Goal: Information Seeking & Learning: Learn about a topic

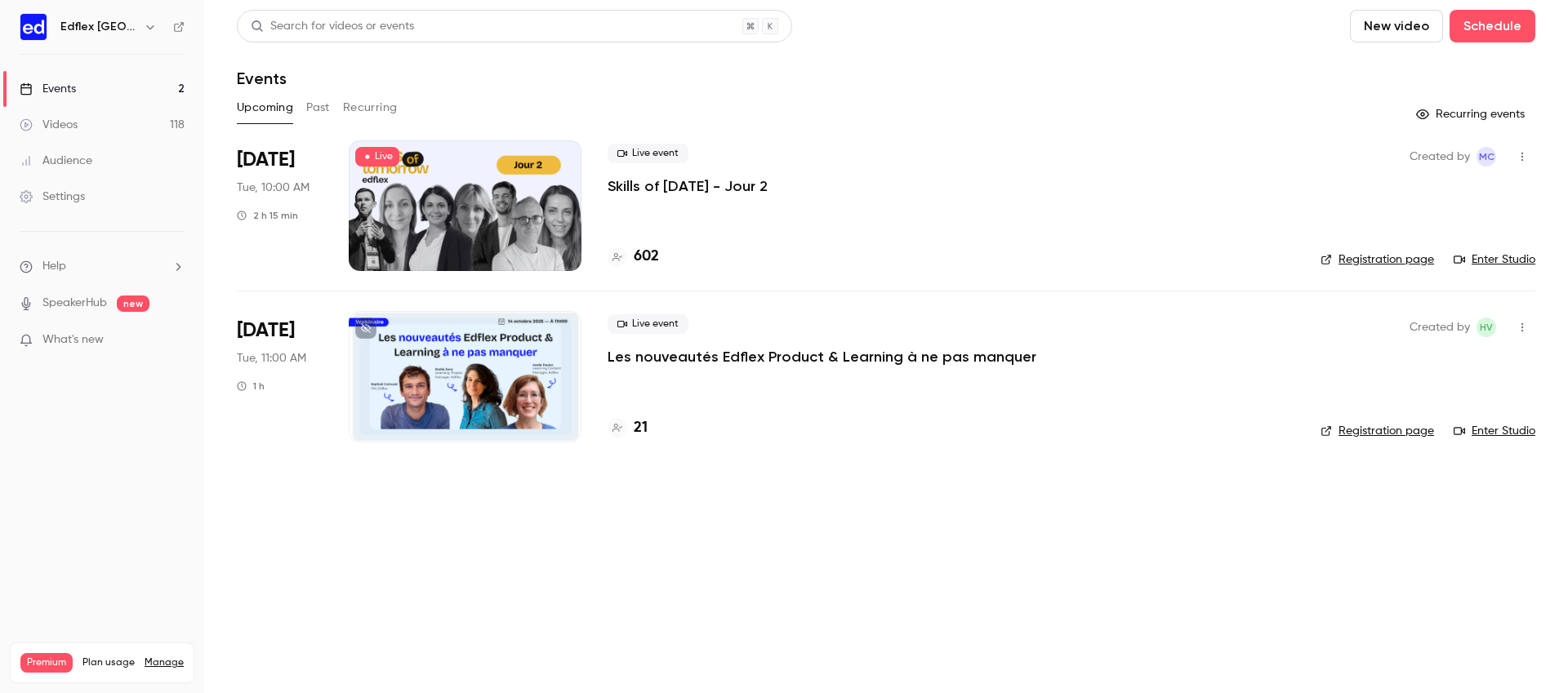
click at [708, 192] on p "Skills of [DATE] - Jour 2" at bounding box center [688, 186] width 160 height 19
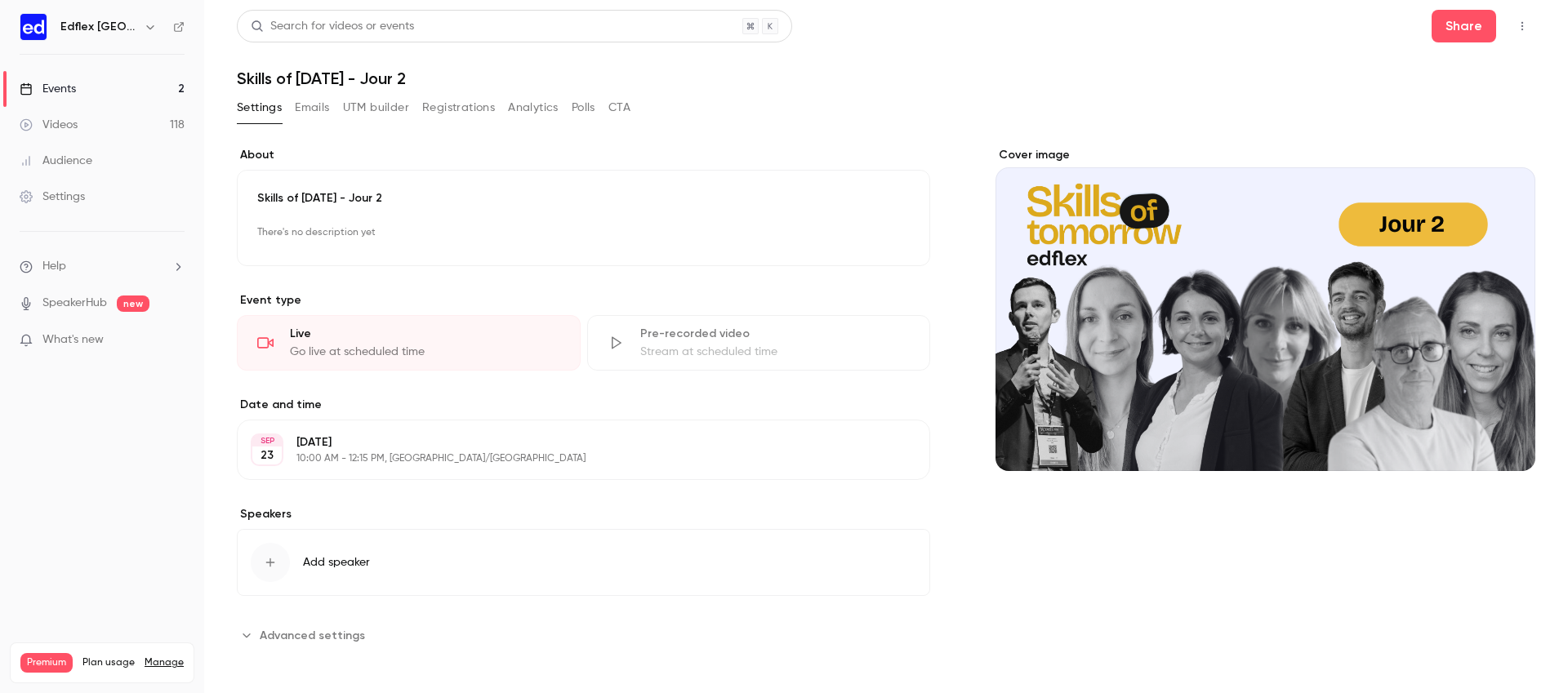
click at [534, 98] on button "Analytics" at bounding box center [533, 107] width 51 height 26
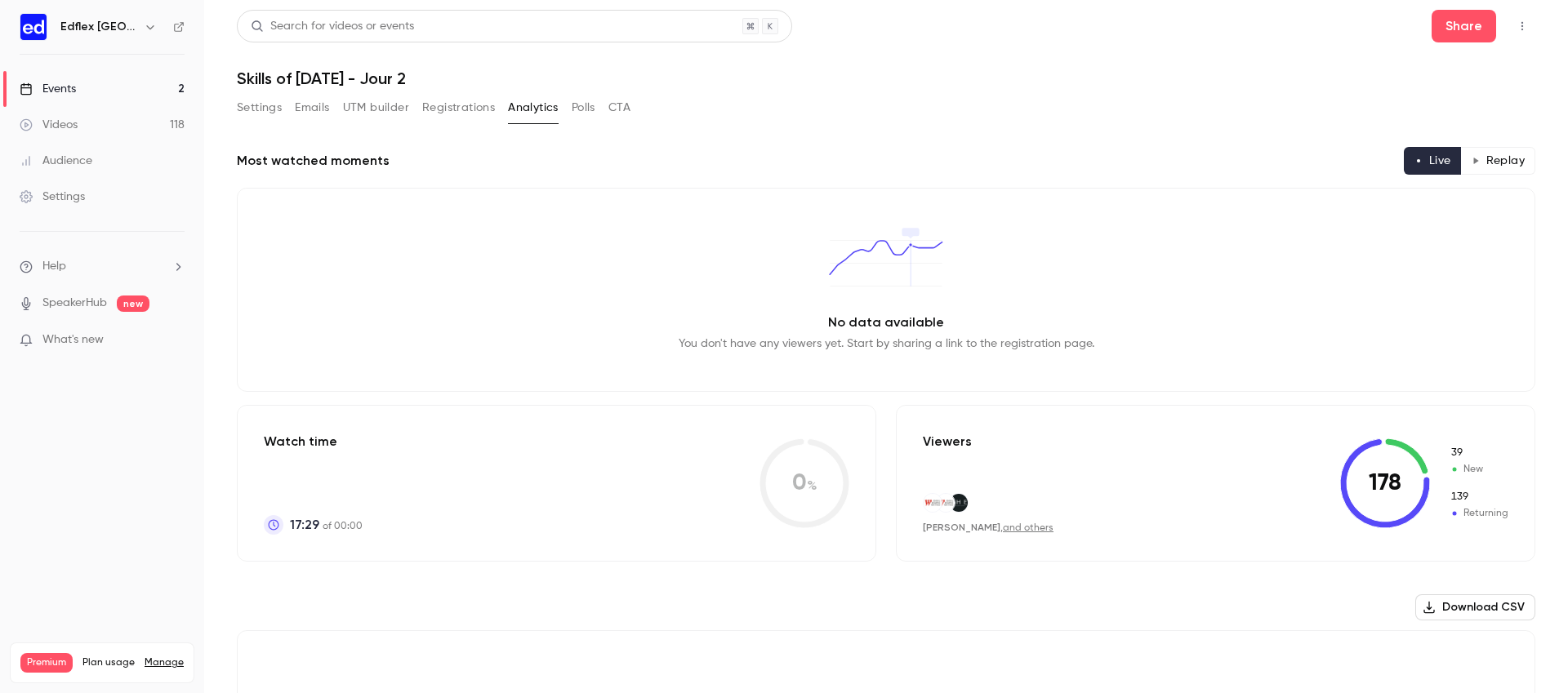
click at [583, 106] on button "Polls" at bounding box center [584, 107] width 24 height 26
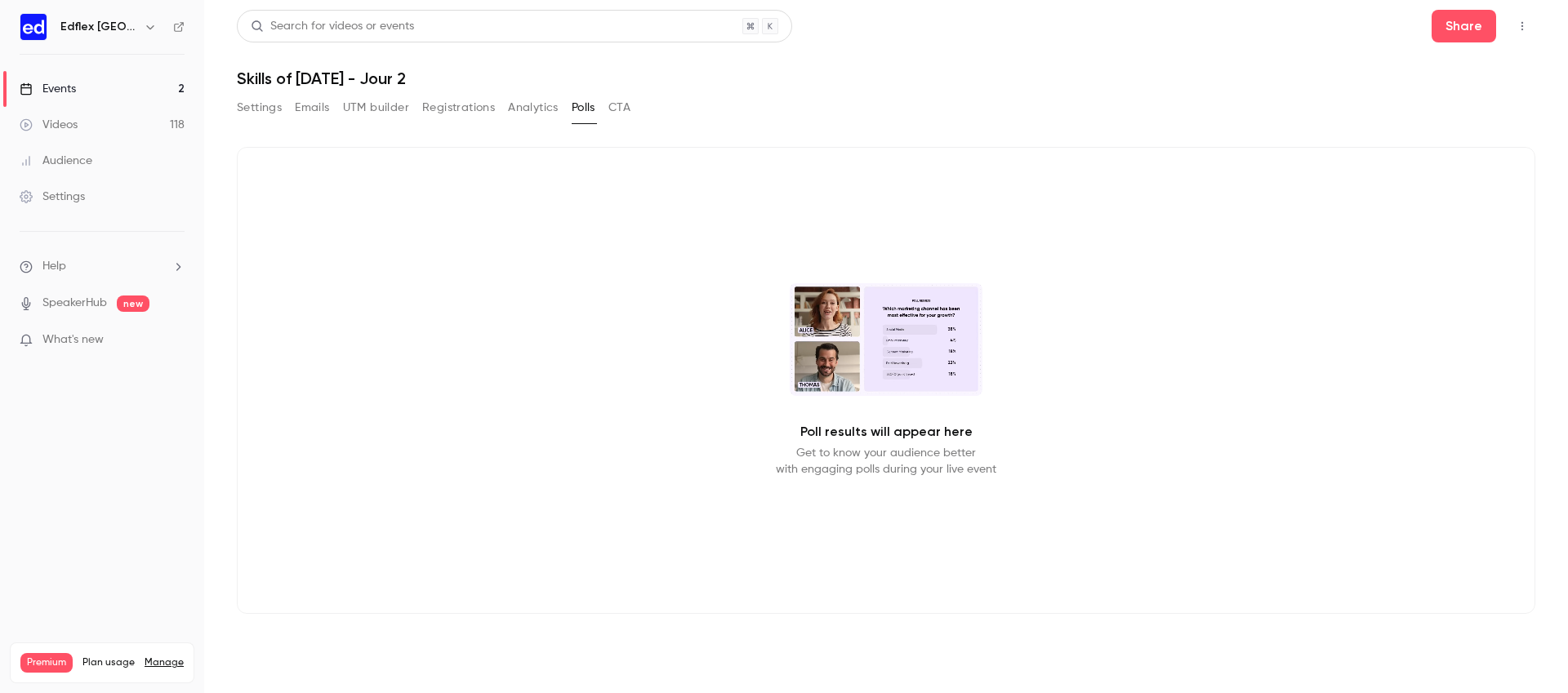
click at [475, 102] on button "Registrations" at bounding box center [458, 107] width 73 height 26
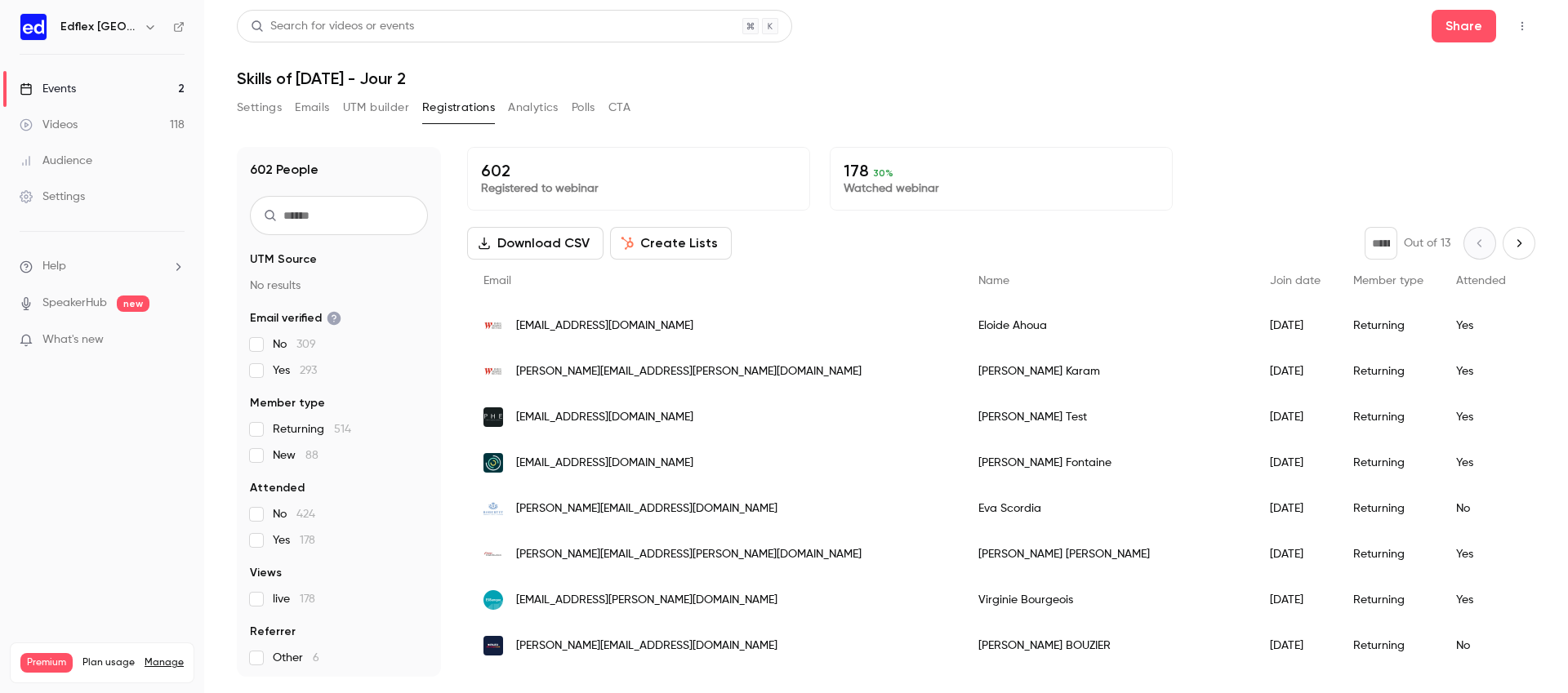
click at [541, 104] on button "Analytics" at bounding box center [533, 107] width 51 height 26
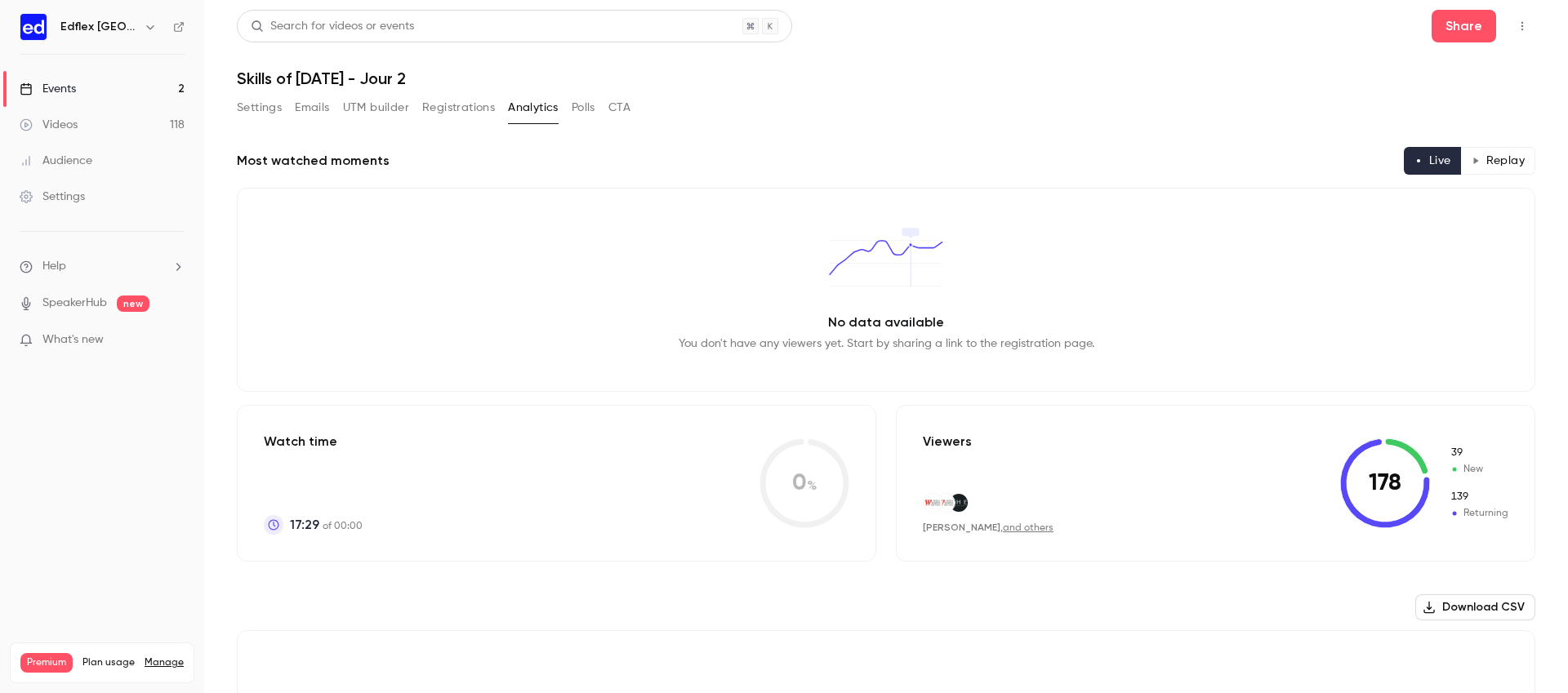
click at [624, 107] on button "CTA" at bounding box center [619, 107] width 22 height 26
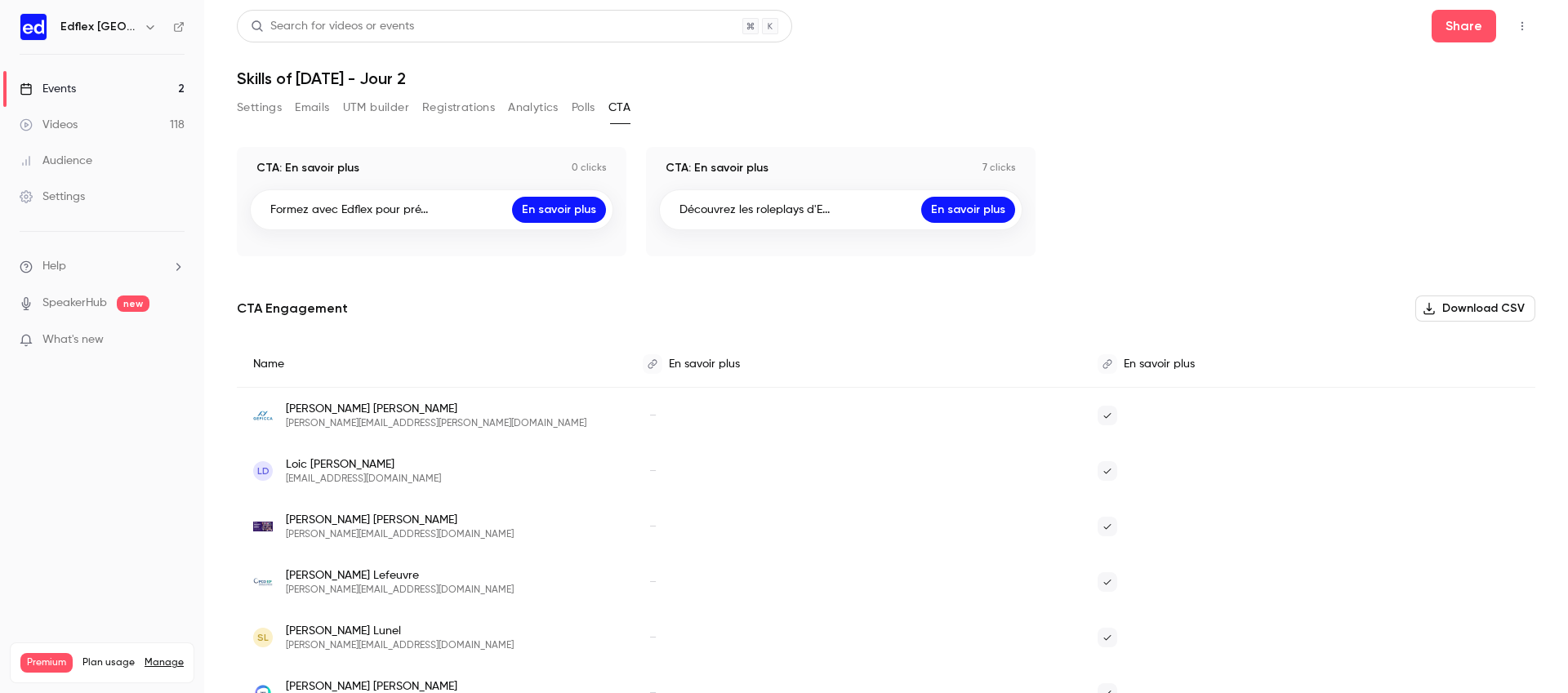
click at [255, 110] on button "Settings" at bounding box center [259, 107] width 45 height 26
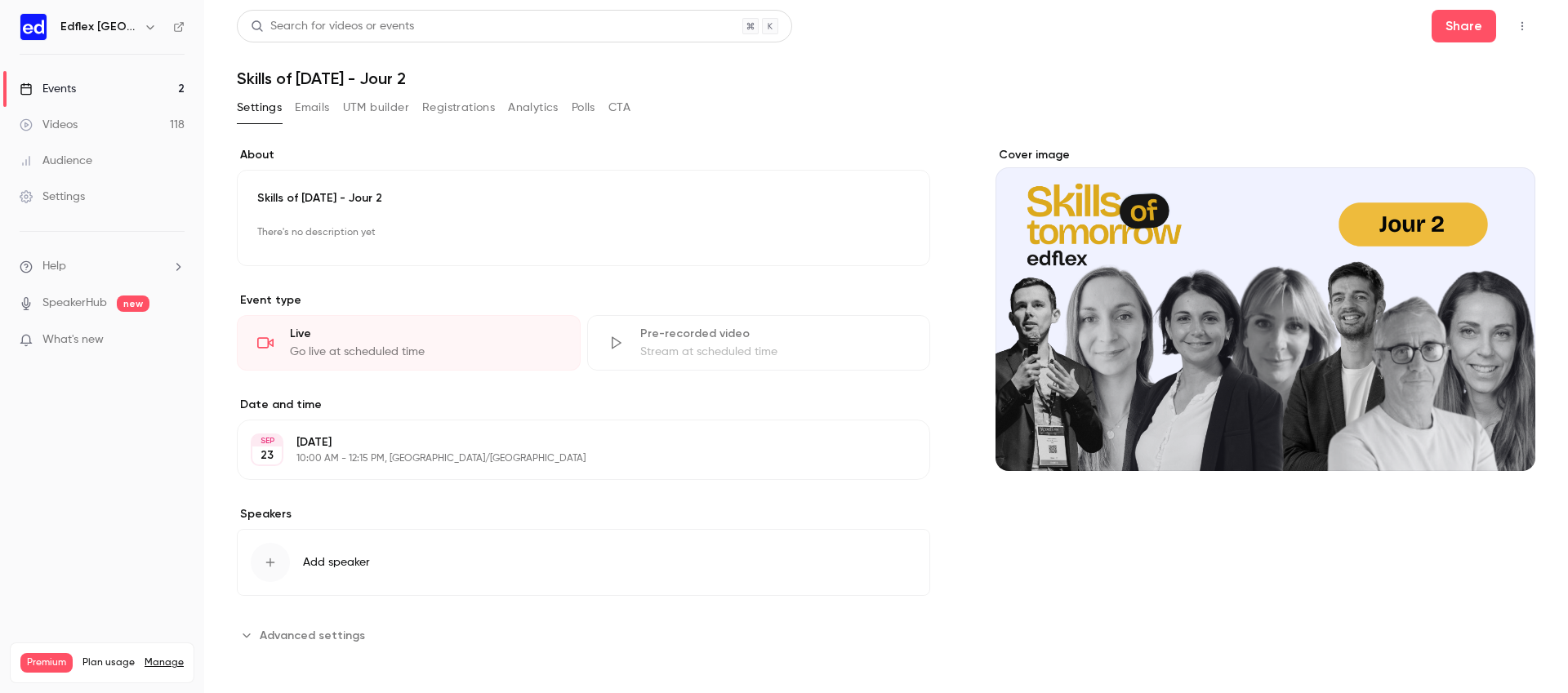
click at [140, 87] on link "Events 2" at bounding box center [102, 89] width 205 height 36
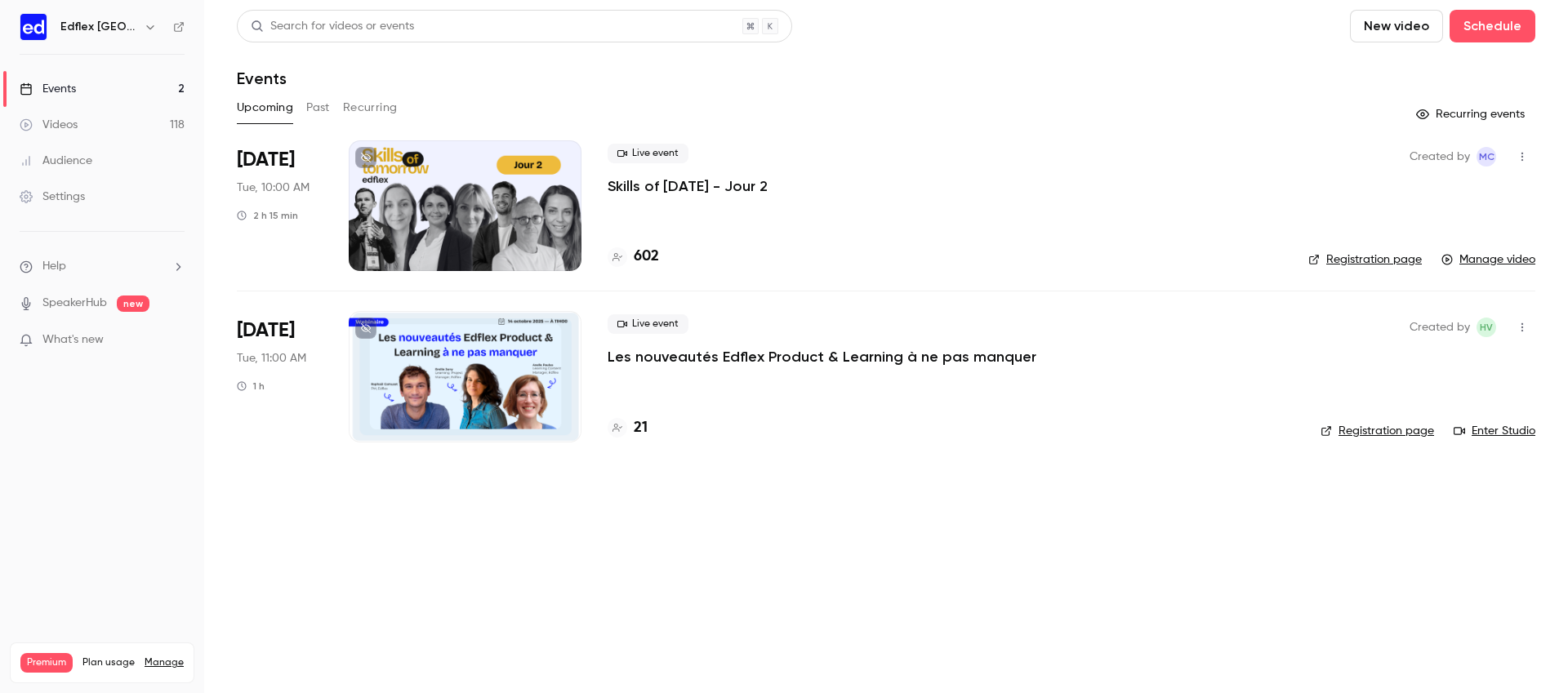
click at [316, 106] on button "Past" at bounding box center [318, 107] width 24 height 26
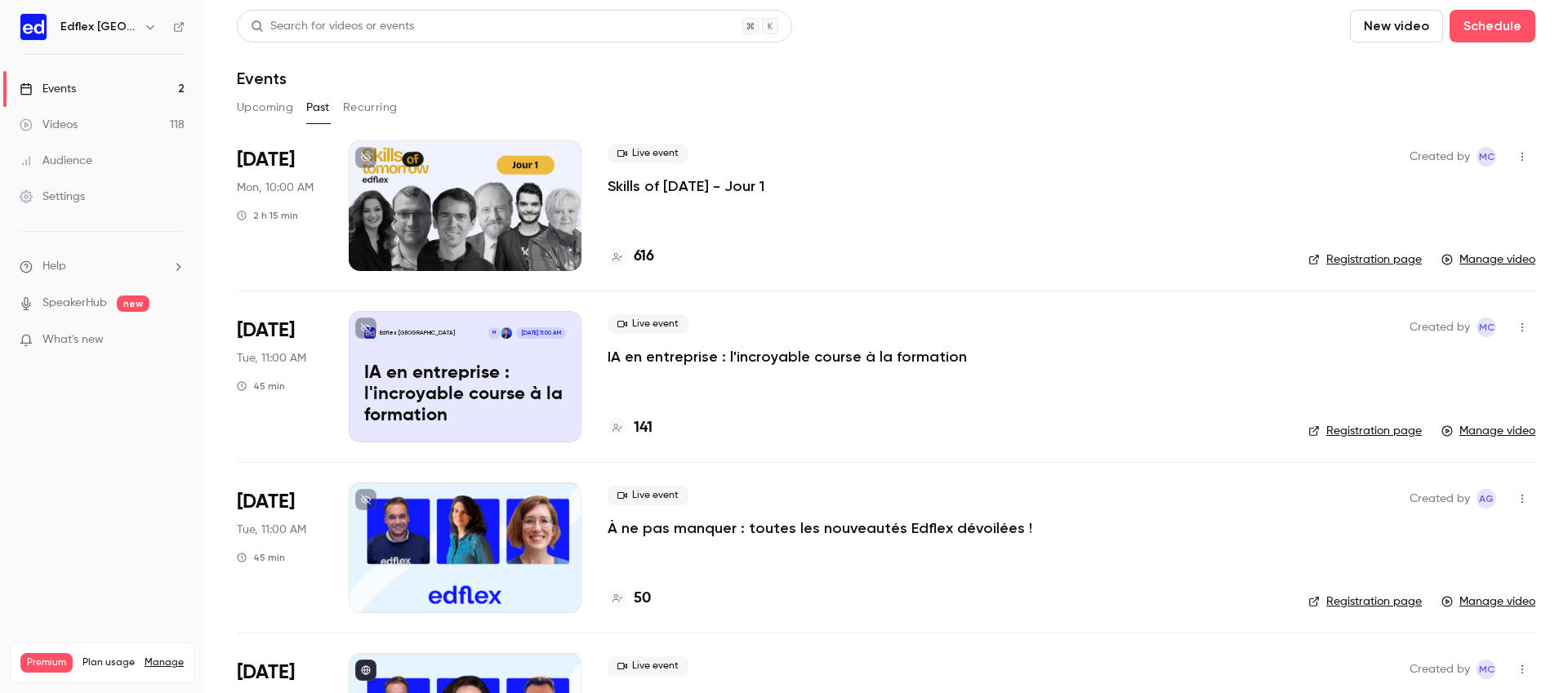
click at [273, 105] on button "Upcoming" at bounding box center [265, 107] width 56 height 26
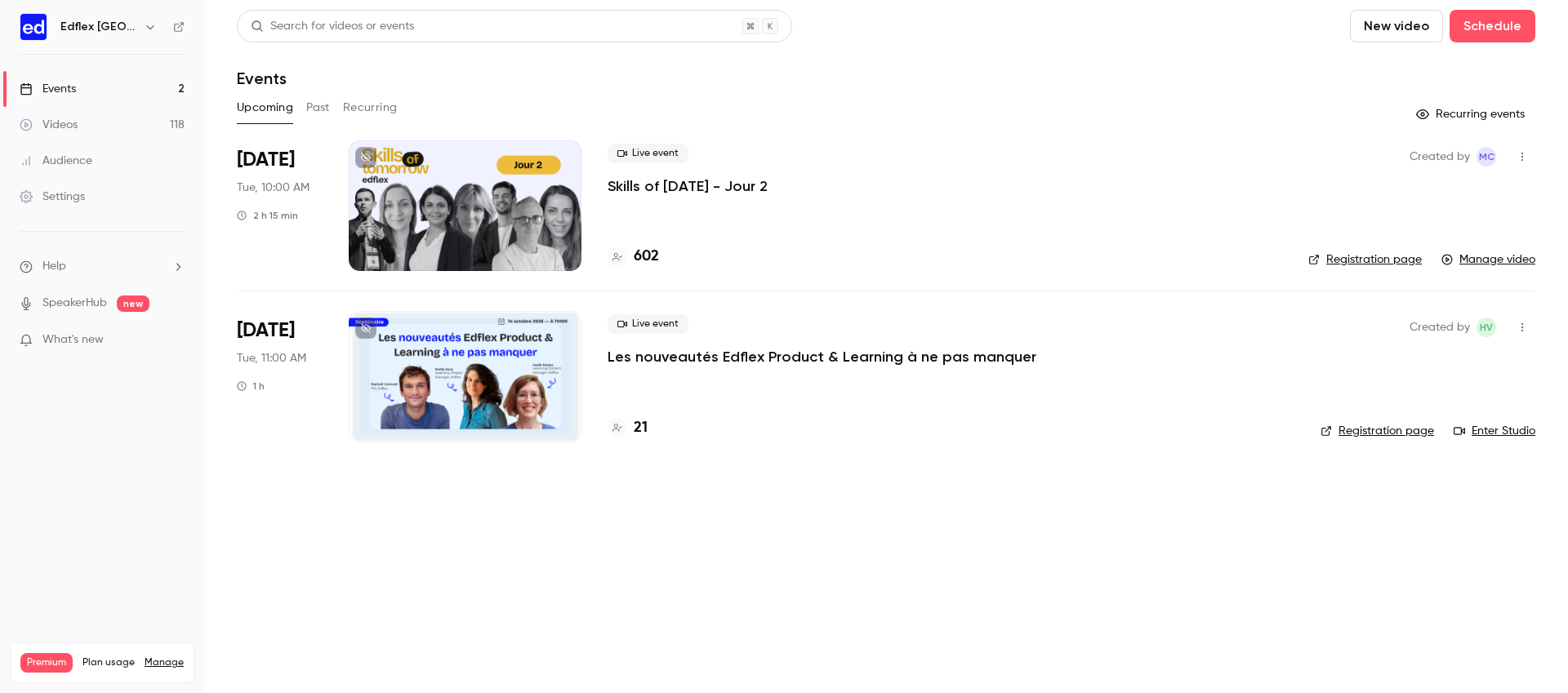
click at [143, 30] on icon "button" at bounding box center [150, 27] width 13 height 13
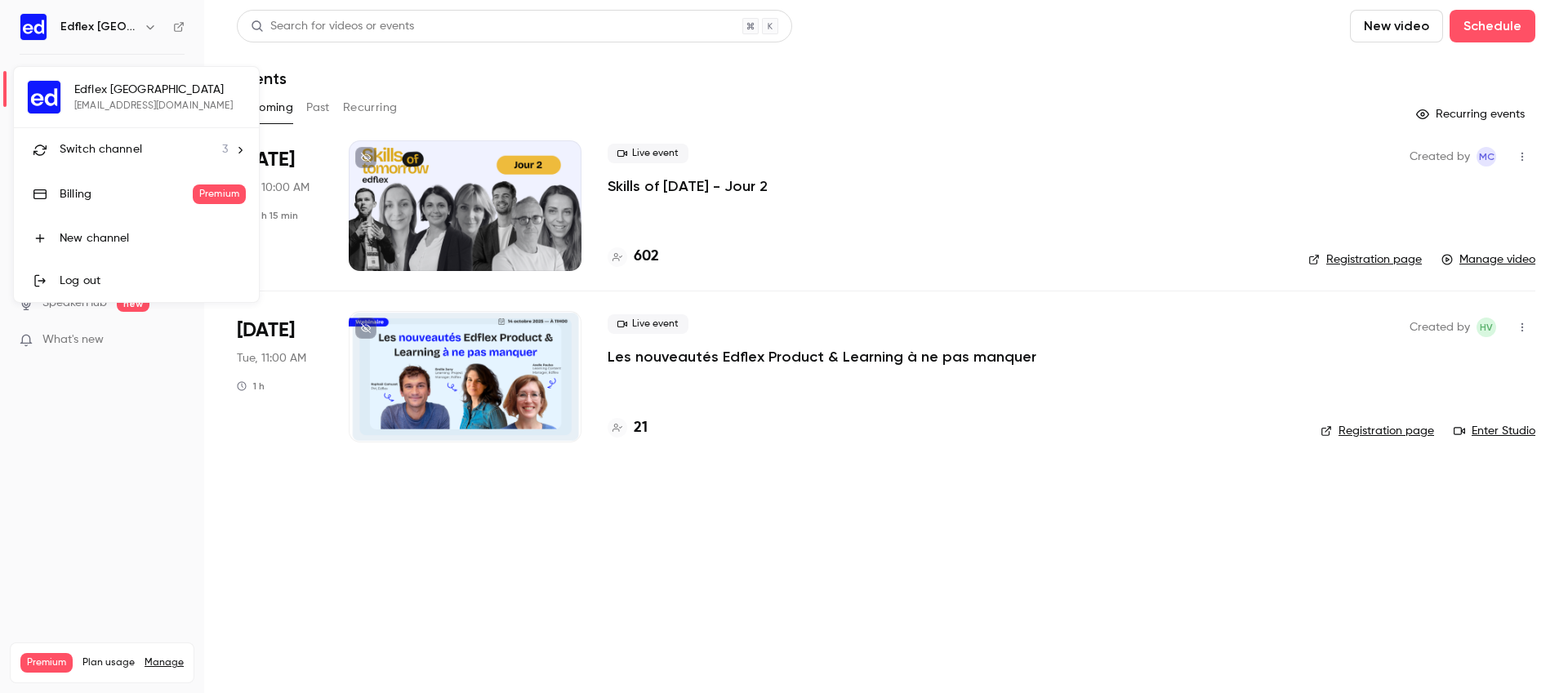
click at [161, 132] on li "Switch channel 3" at bounding box center [136, 150] width 245 height 43
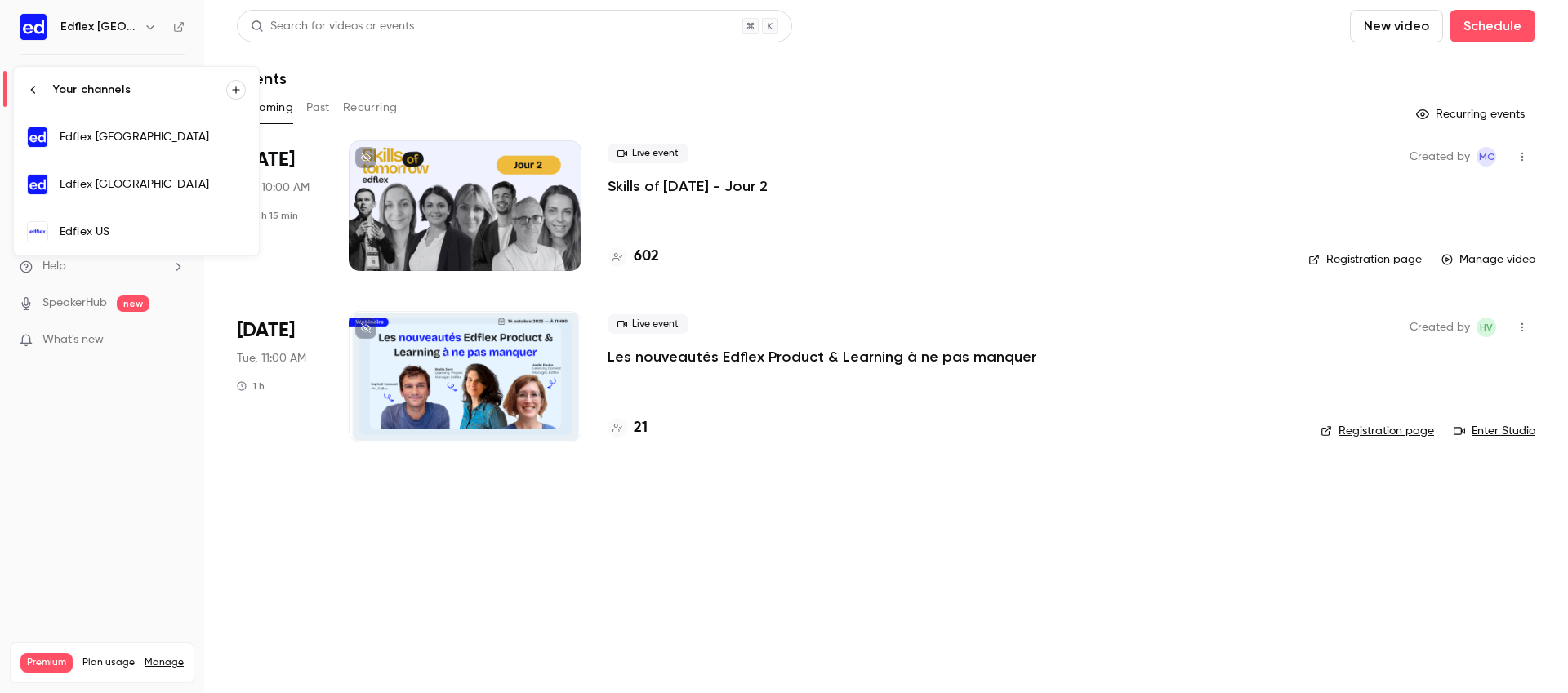
click at [198, 226] on div "Edflex US" at bounding box center [152, 232] width 186 height 17
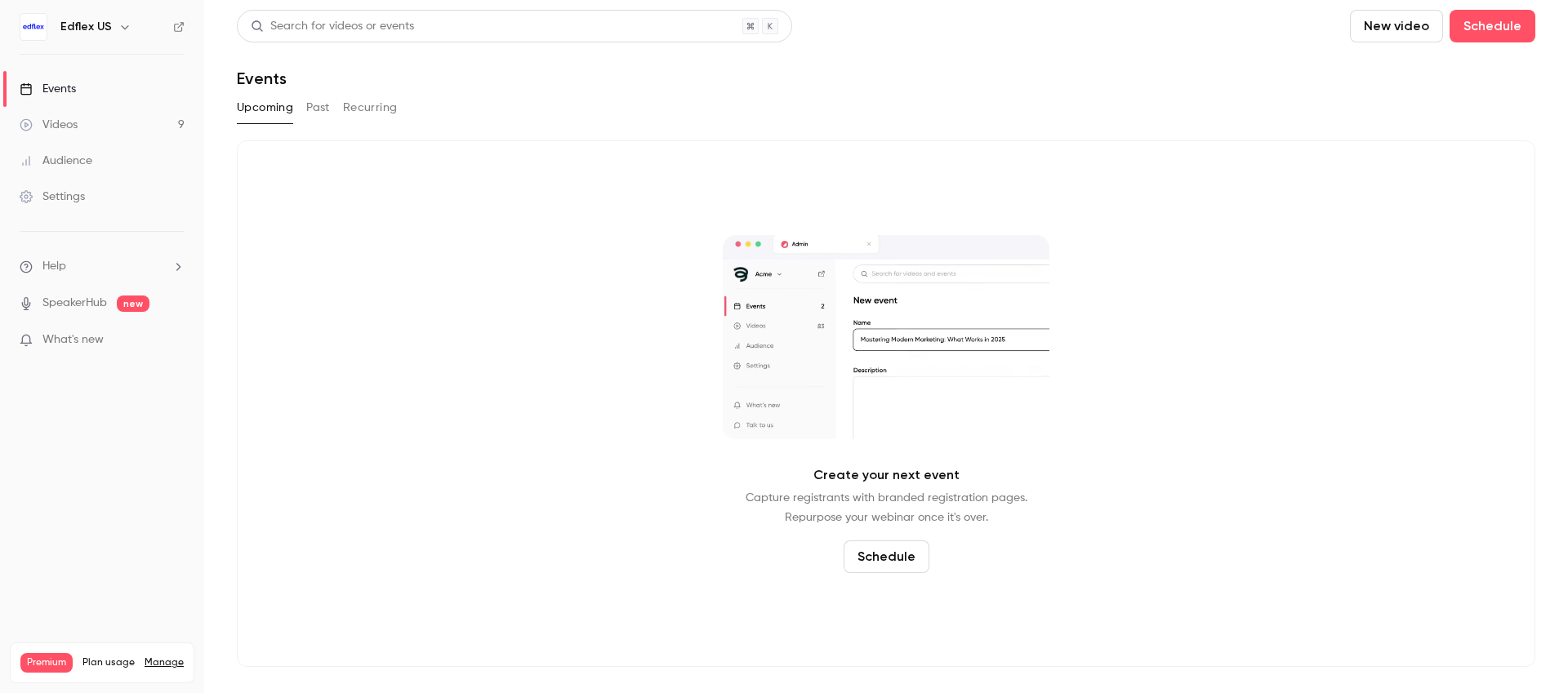
click at [317, 114] on button "Past" at bounding box center [318, 107] width 24 height 26
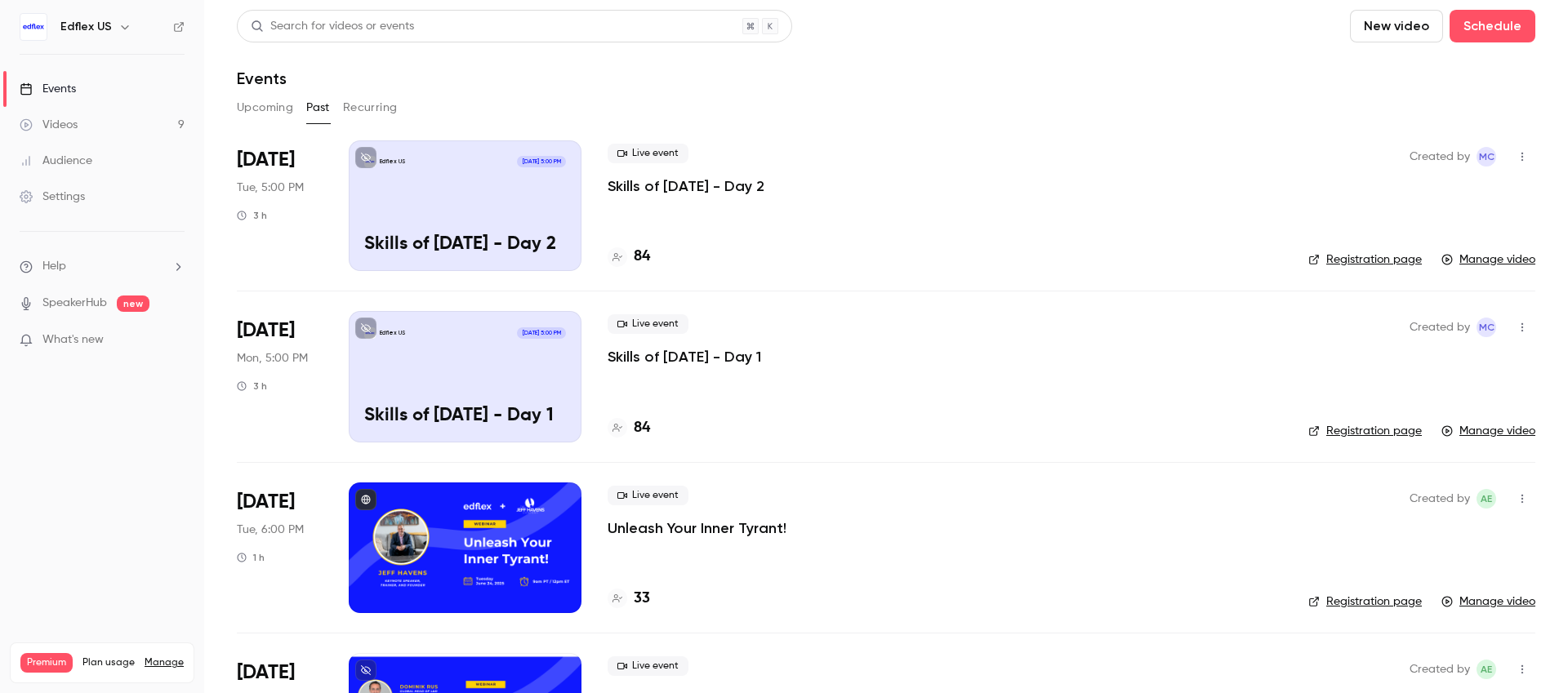
click at [488, 351] on div "Edflex US [DATE] 5:00 PM Skills of [DATE] - Day 1" at bounding box center [466, 376] width 233 height 130
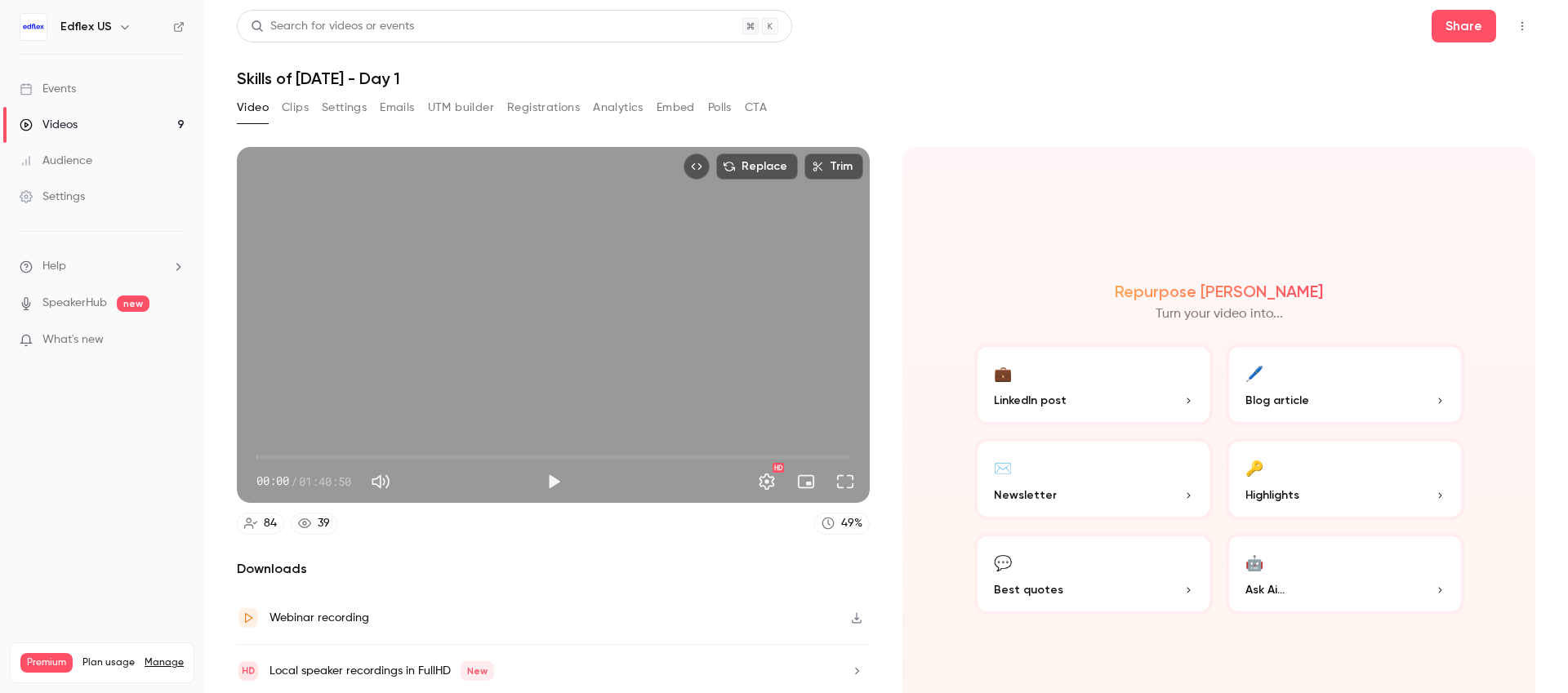
click at [614, 95] on button "Analytics" at bounding box center [618, 107] width 51 height 26
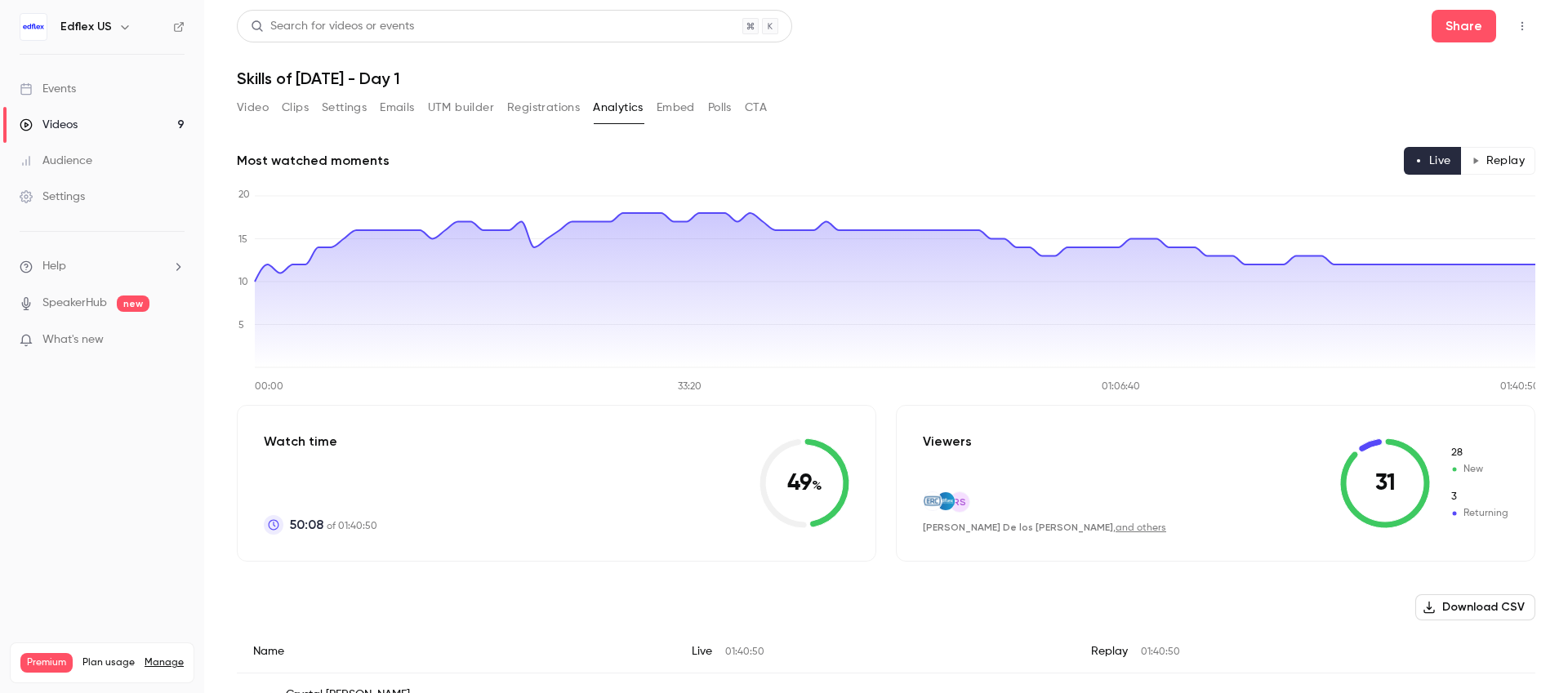
click at [554, 102] on button "Registrations" at bounding box center [543, 107] width 73 height 26
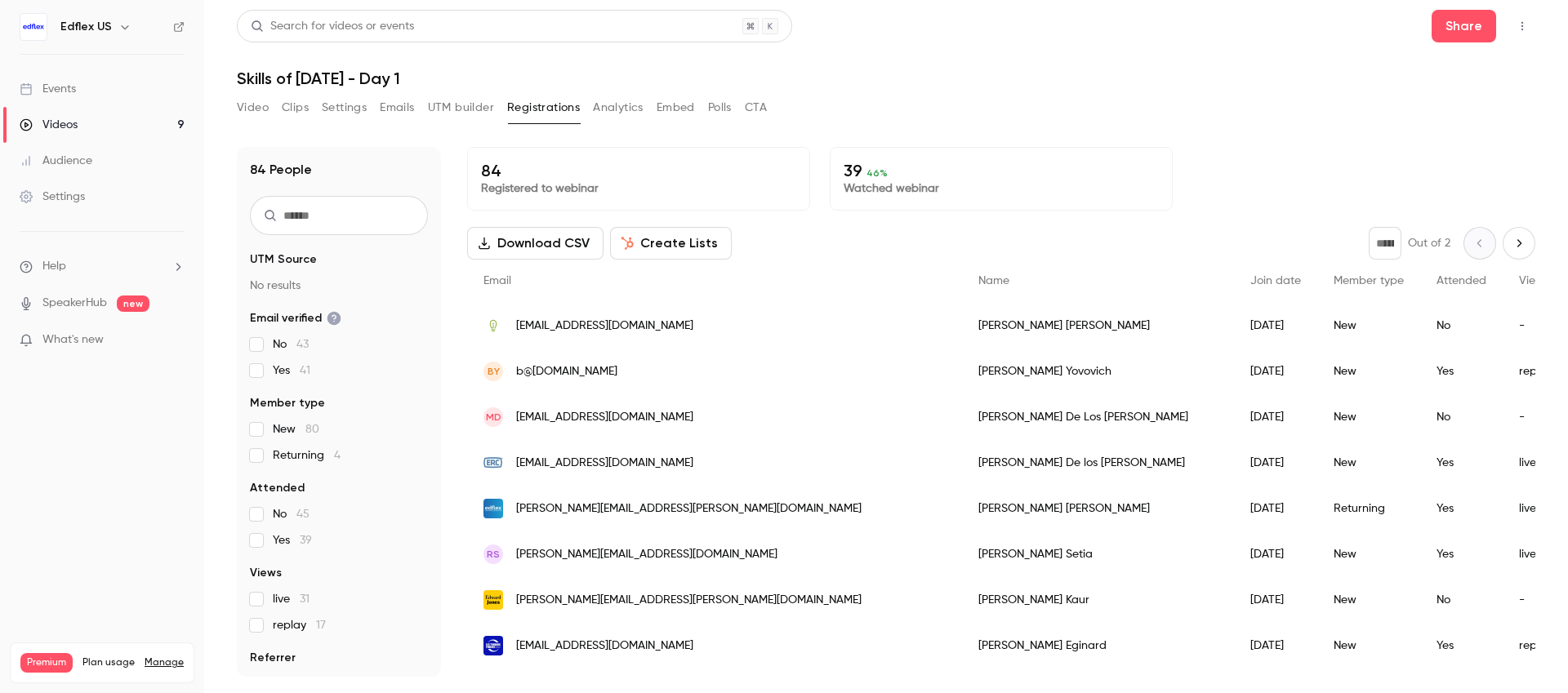
click at [93, 87] on link "Events" at bounding box center [102, 89] width 205 height 36
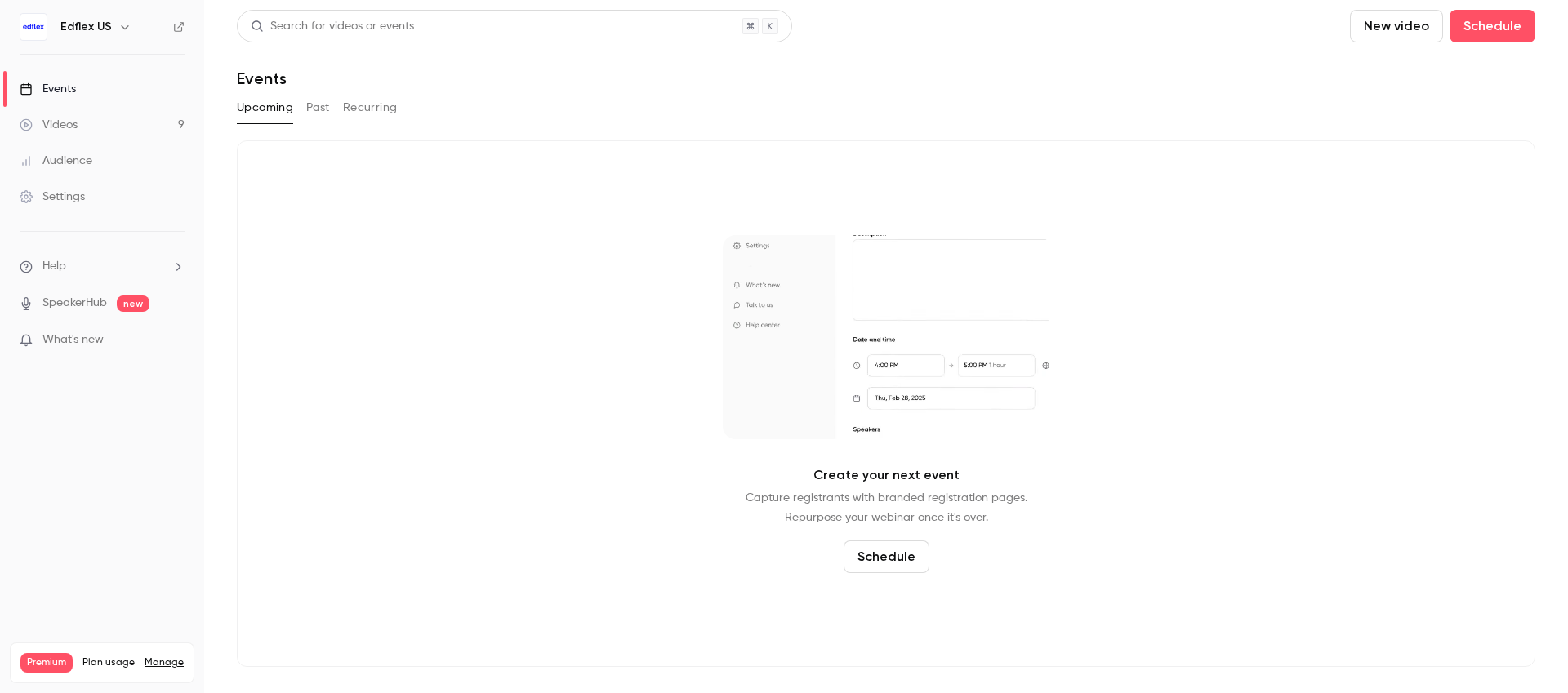
click at [105, 121] on link "Videos 9" at bounding box center [102, 125] width 205 height 36
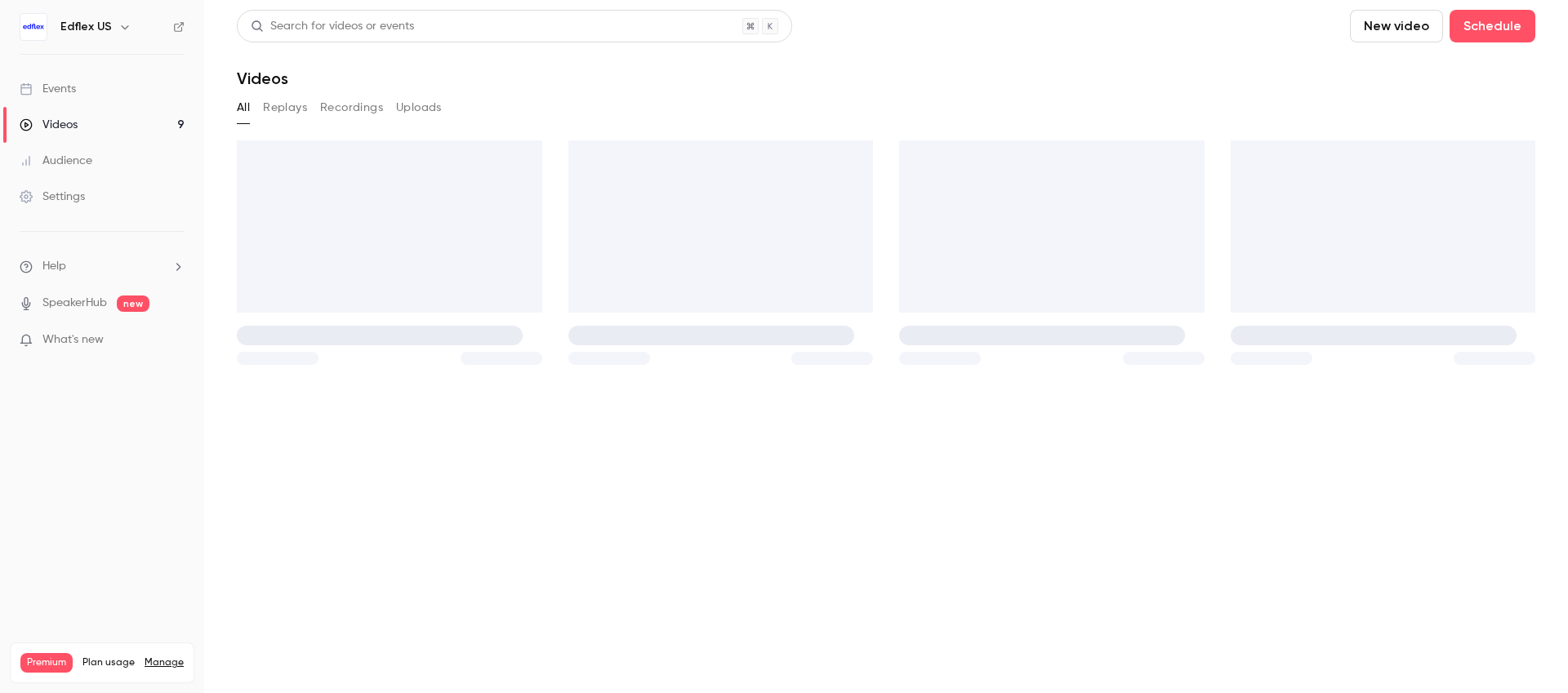
click at [105, 121] on link "Videos 9" at bounding box center [102, 125] width 205 height 36
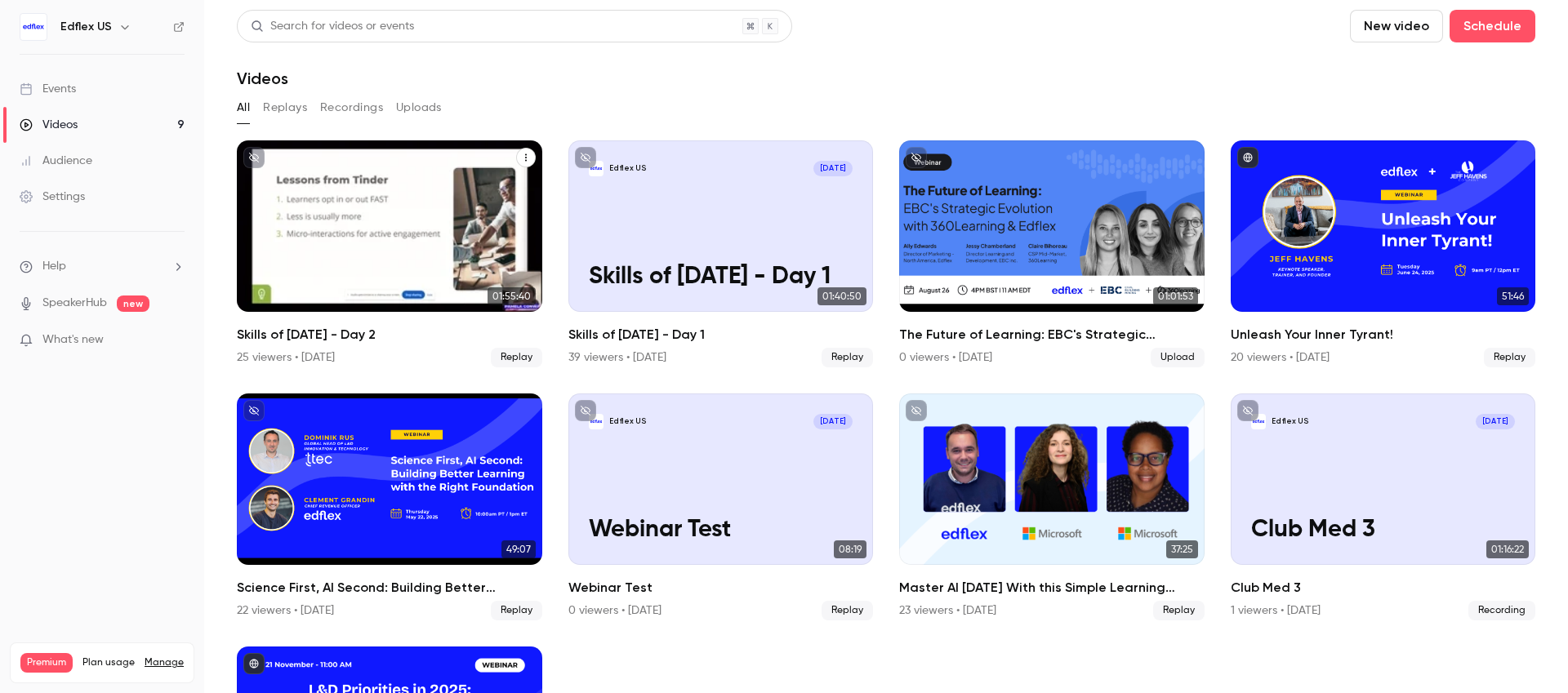
click at [330, 149] on div "Edflex US [DATE] Skills of [DATE] - Day 2" at bounding box center [390, 226] width 305 height 171
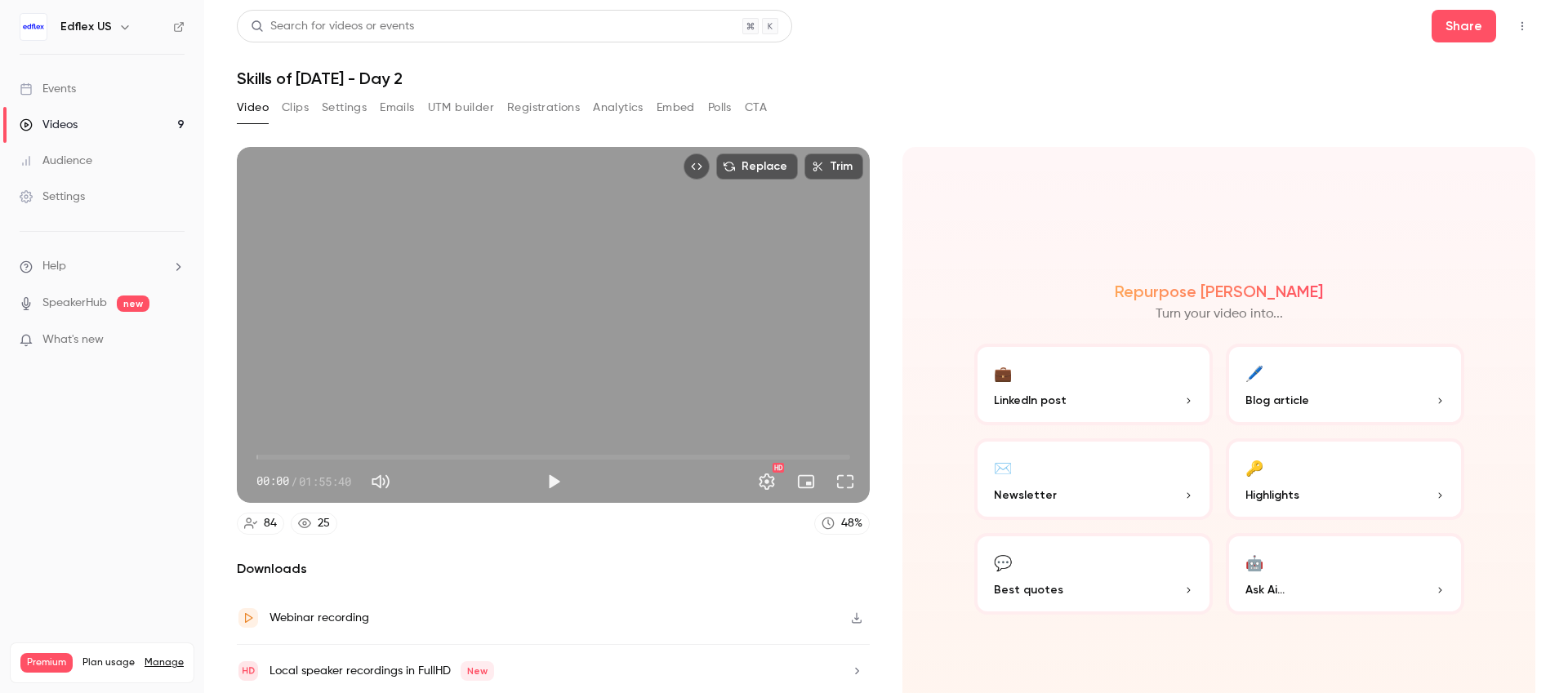
click at [563, 105] on button "Registrations" at bounding box center [543, 107] width 73 height 26
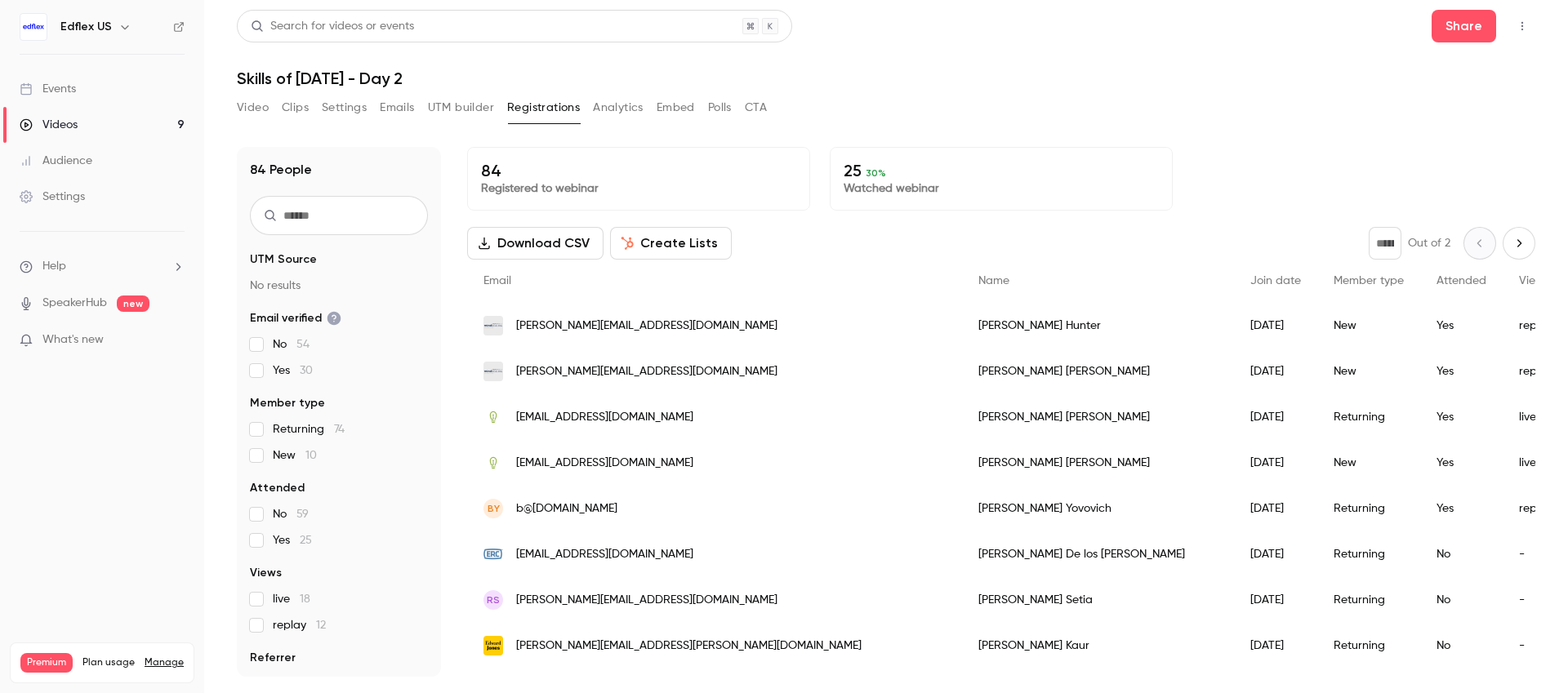
click at [118, 24] on icon "button" at bounding box center [125, 27] width 13 height 13
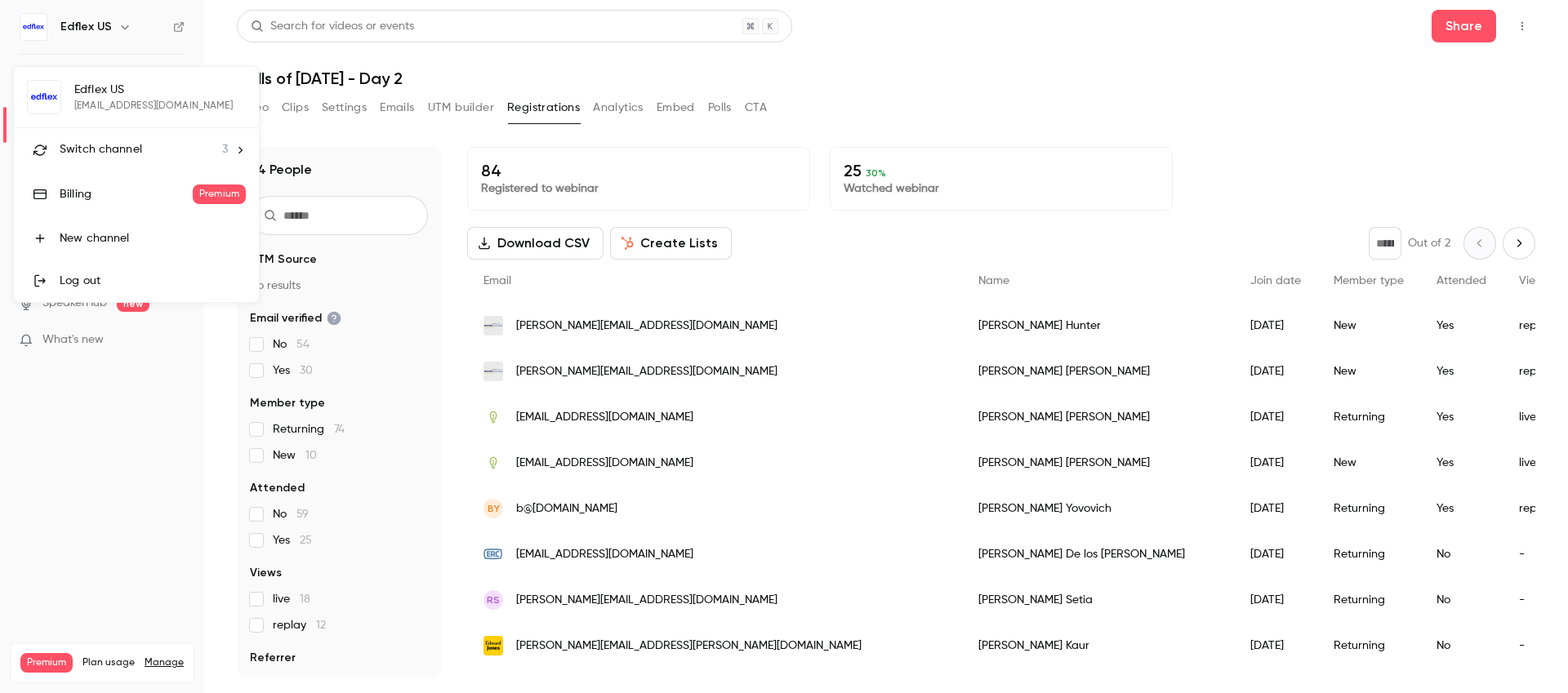
click at [144, 136] on li "Switch channel 3" at bounding box center [136, 150] width 245 height 43
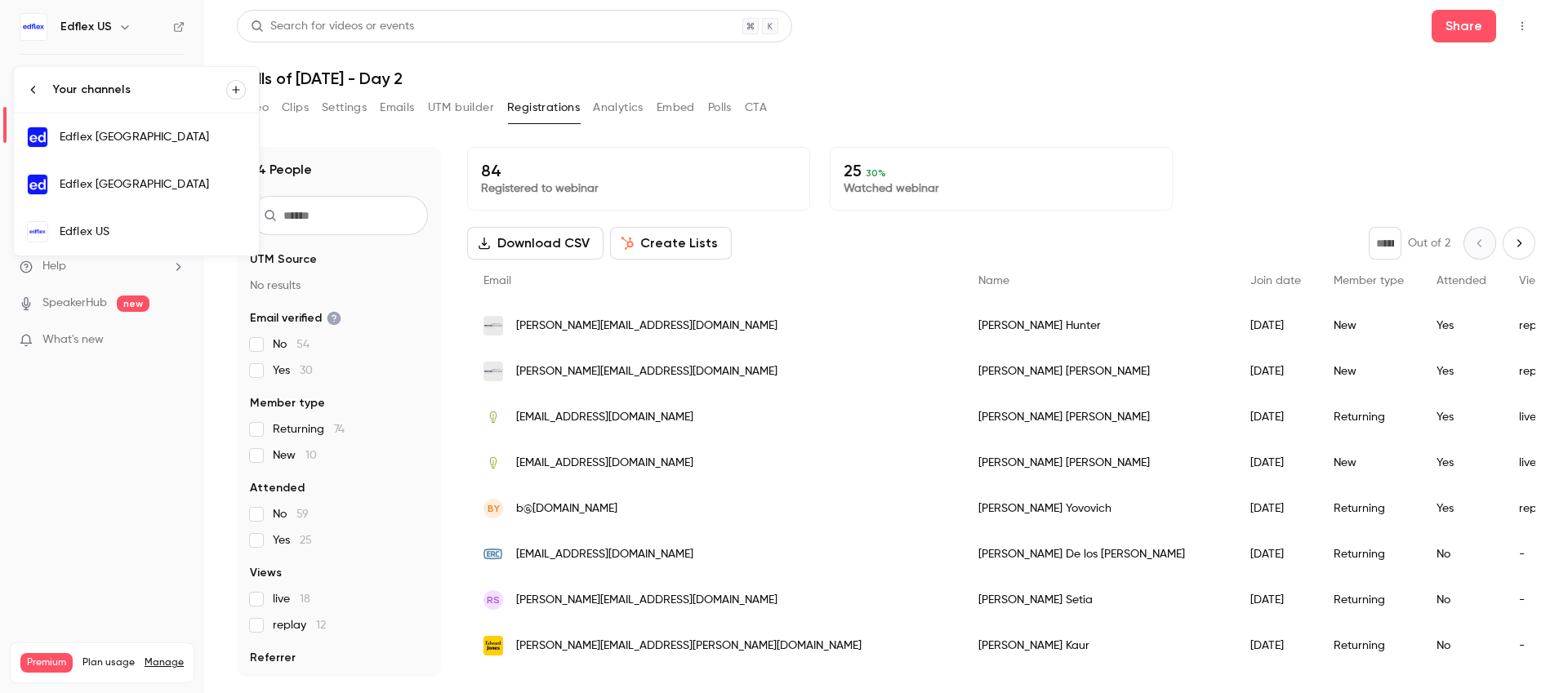
click at [197, 182] on div "Edflex [GEOGRAPHIC_DATA]" at bounding box center [152, 185] width 186 height 17
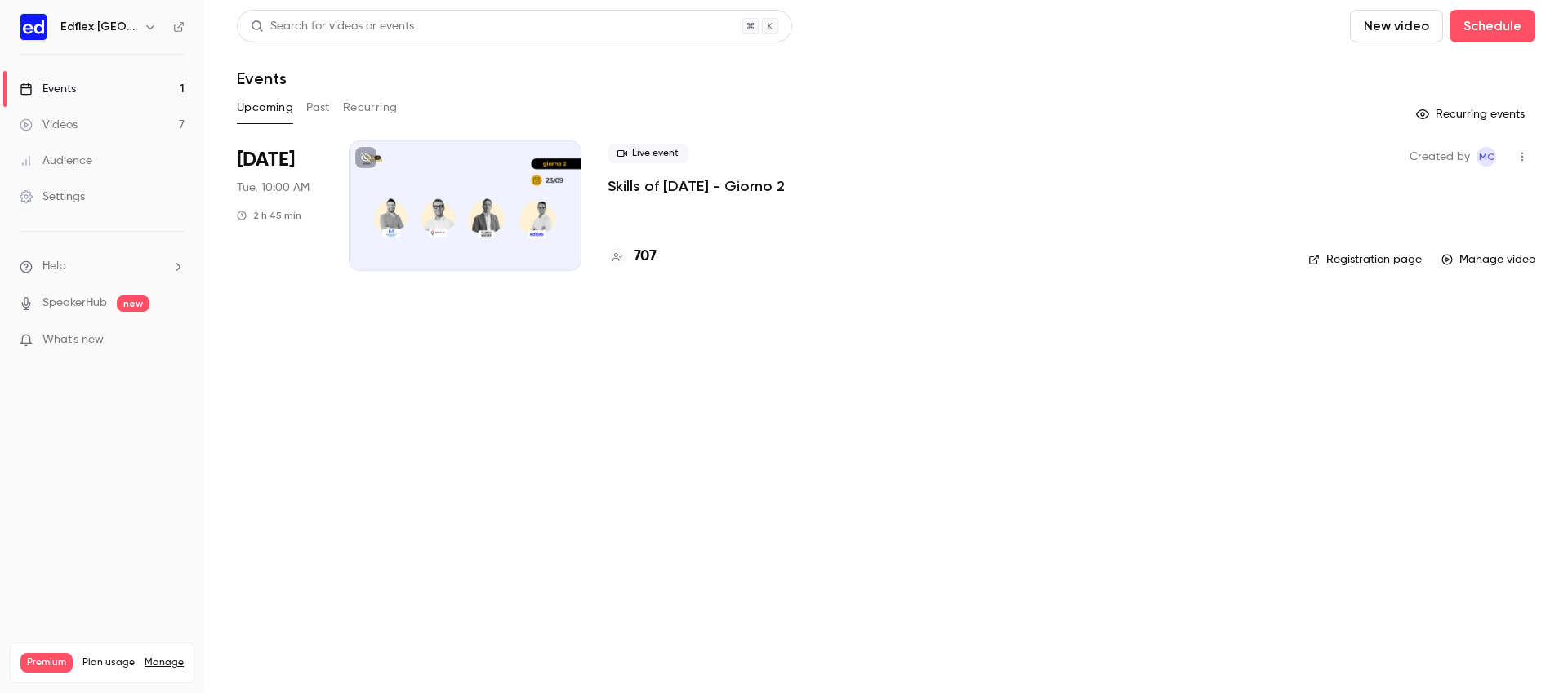
click at [629, 192] on p "Skills of [DATE] - Giorno 2" at bounding box center [697, 186] width 178 height 19
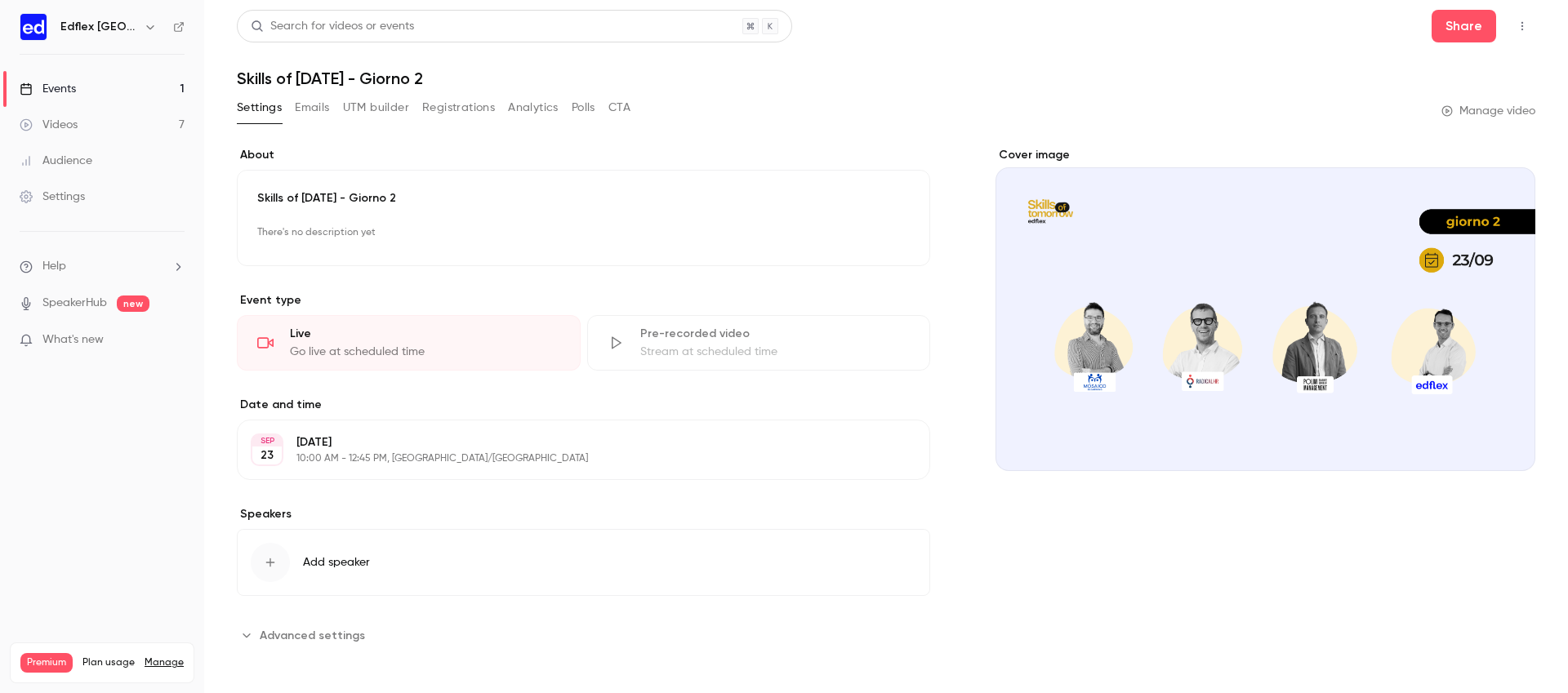
click at [472, 107] on button "Registrations" at bounding box center [458, 107] width 73 height 26
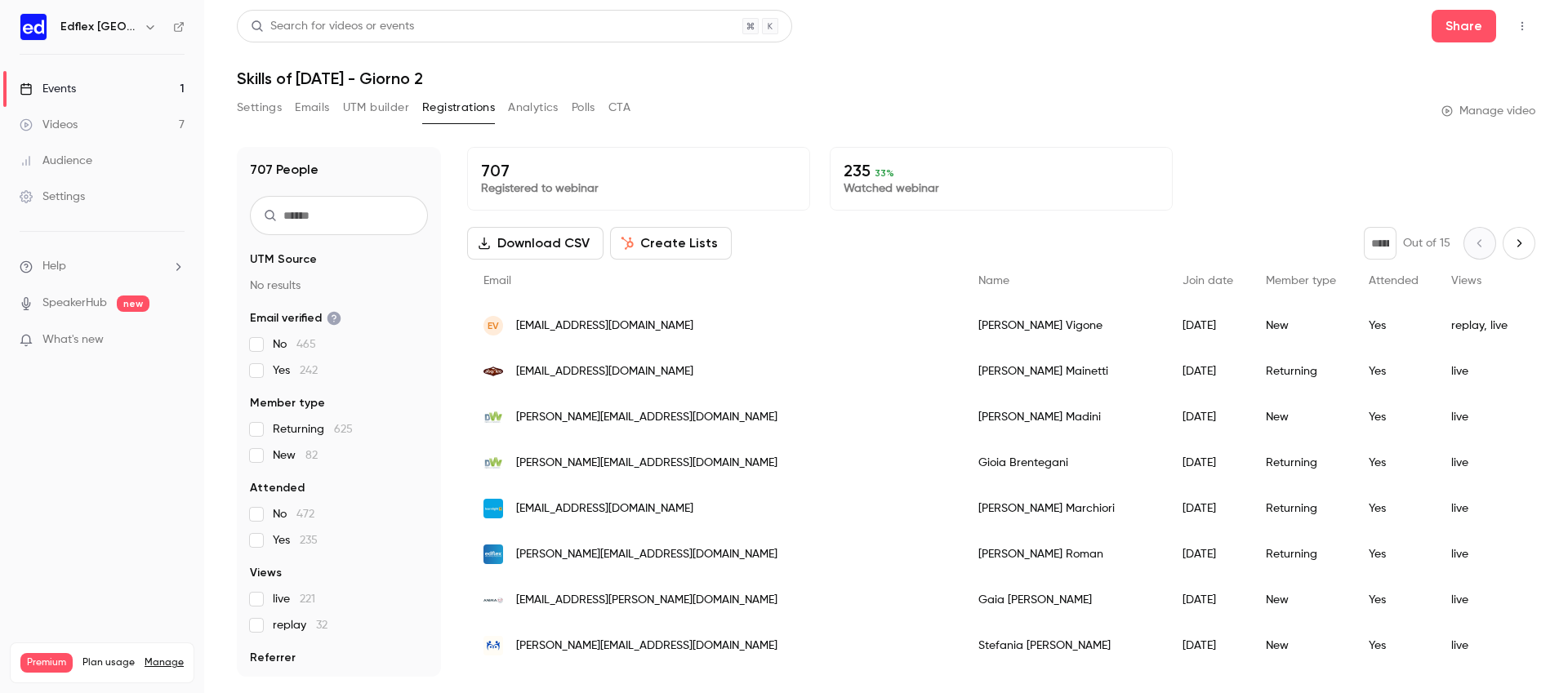
click at [155, 78] on link "Events 1" at bounding box center [102, 89] width 205 height 36
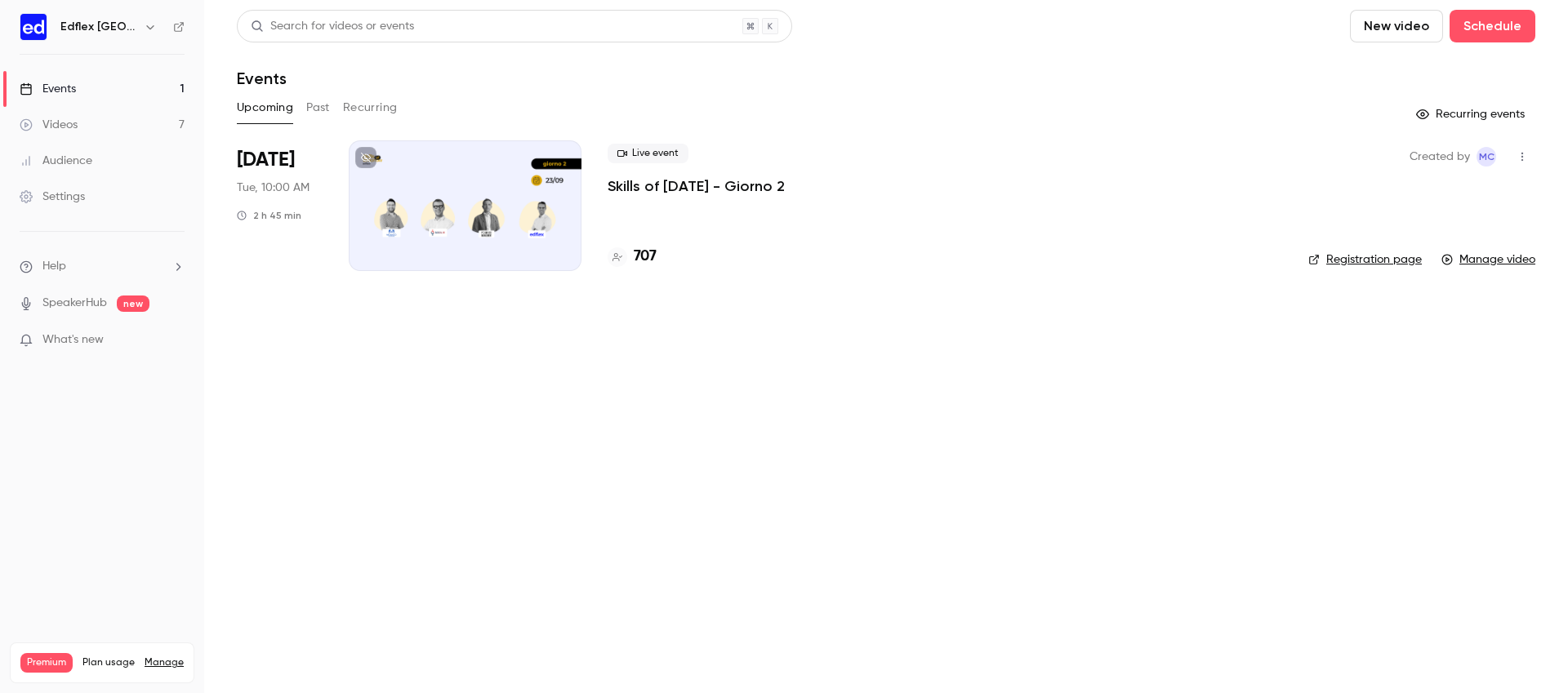
click at [313, 104] on button "Past" at bounding box center [318, 107] width 24 height 26
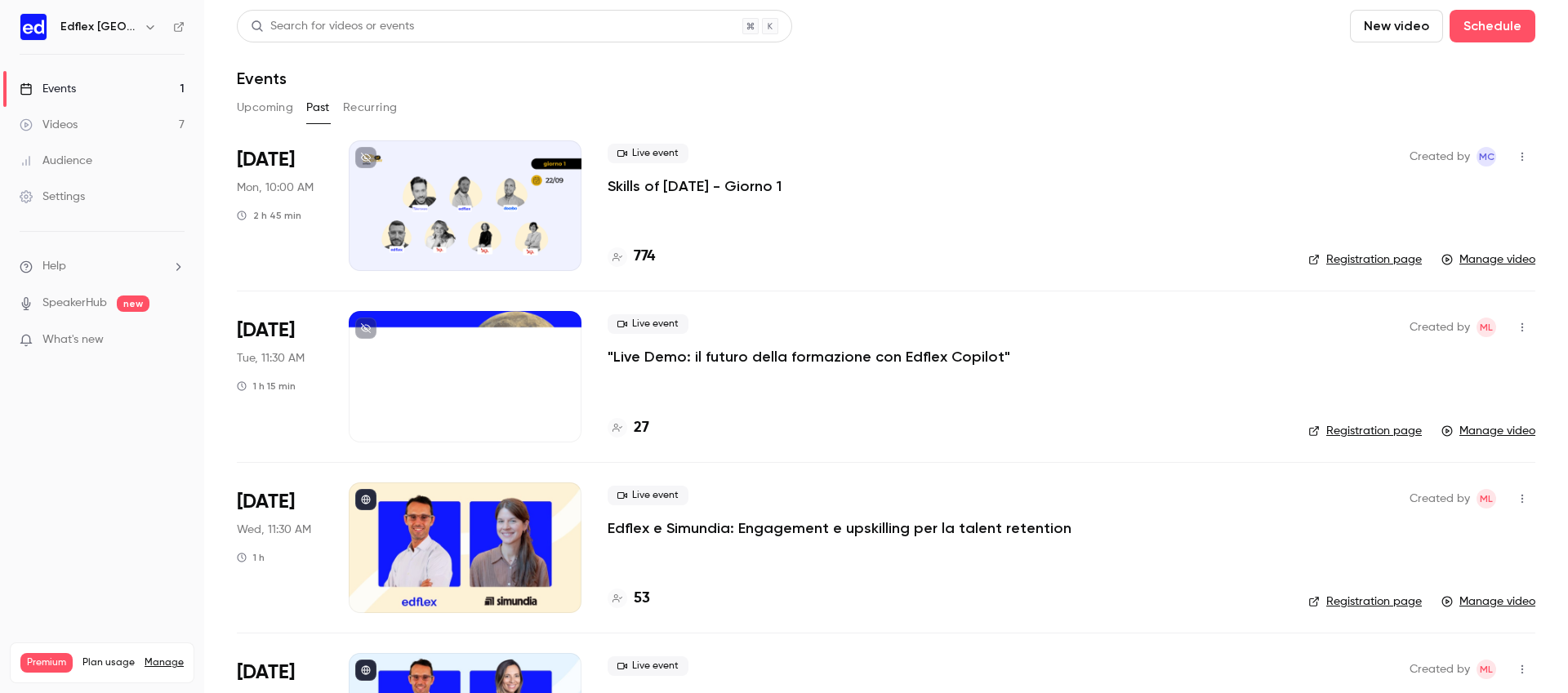
click at [728, 196] on div "Live event Skills of [DATE] - Giorno 1 774" at bounding box center [945, 205] width 675 height 130
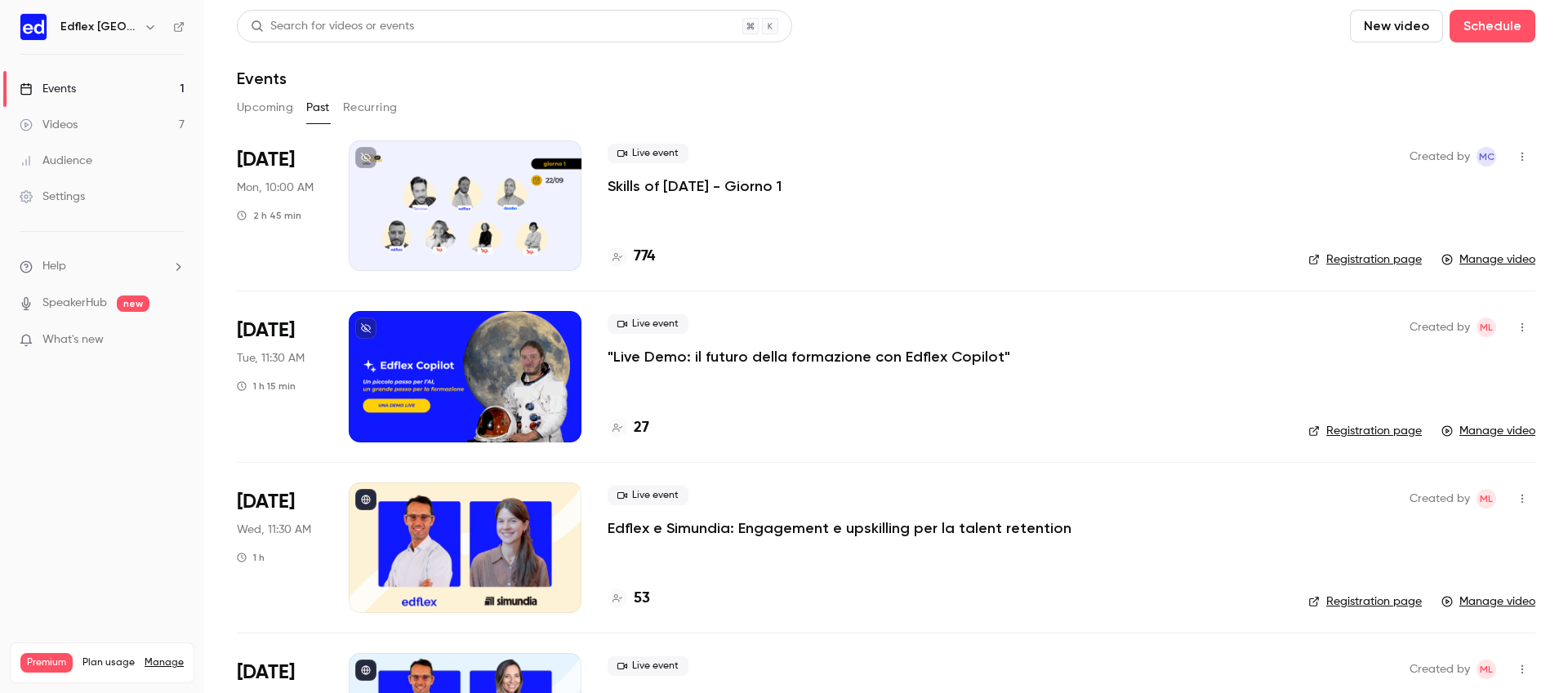
click at [701, 183] on p "Skills of [DATE] - Giorno 1" at bounding box center [695, 186] width 174 height 19
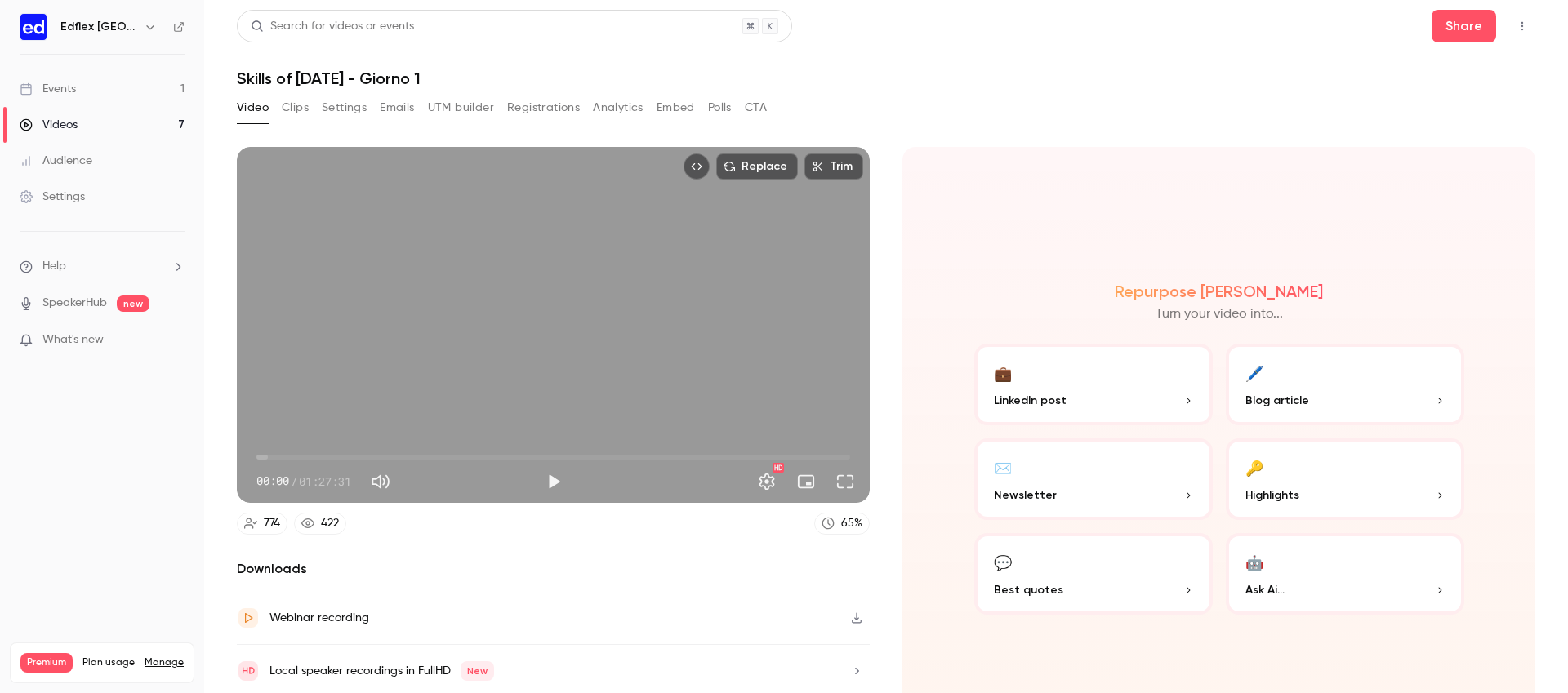
click at [553, 110] on button "Registrations" at bounding box center [543, 107] width 73 height 26
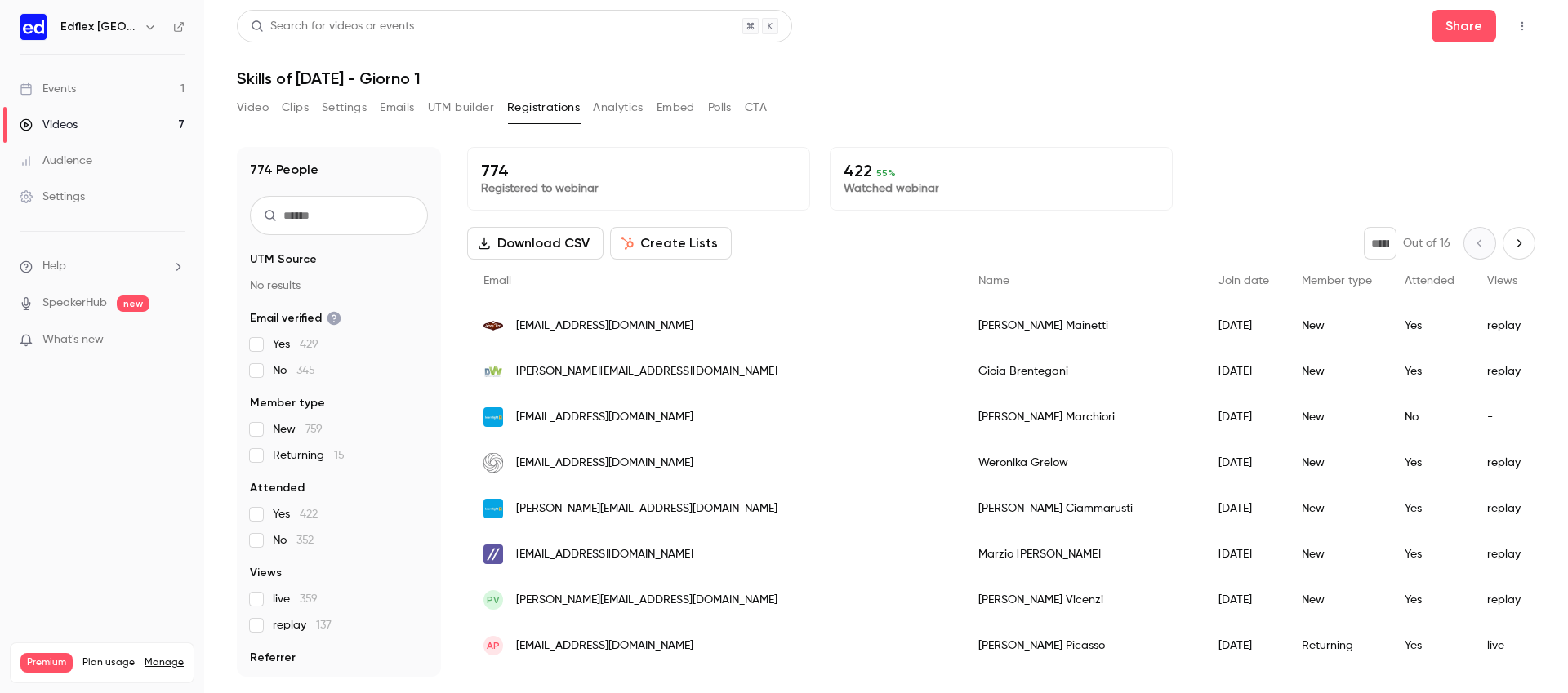
click at [124, 11] on nav "Edflex [GEOGRAPHIC_DATA] Events 1 Videos 7 Audience Settings Help SpeakerHub ne…" at bounding box center [102, 346] width 205 height 693
click at [143, 23] on icon "button" at bounding box center [150, 27] width 13 height 13
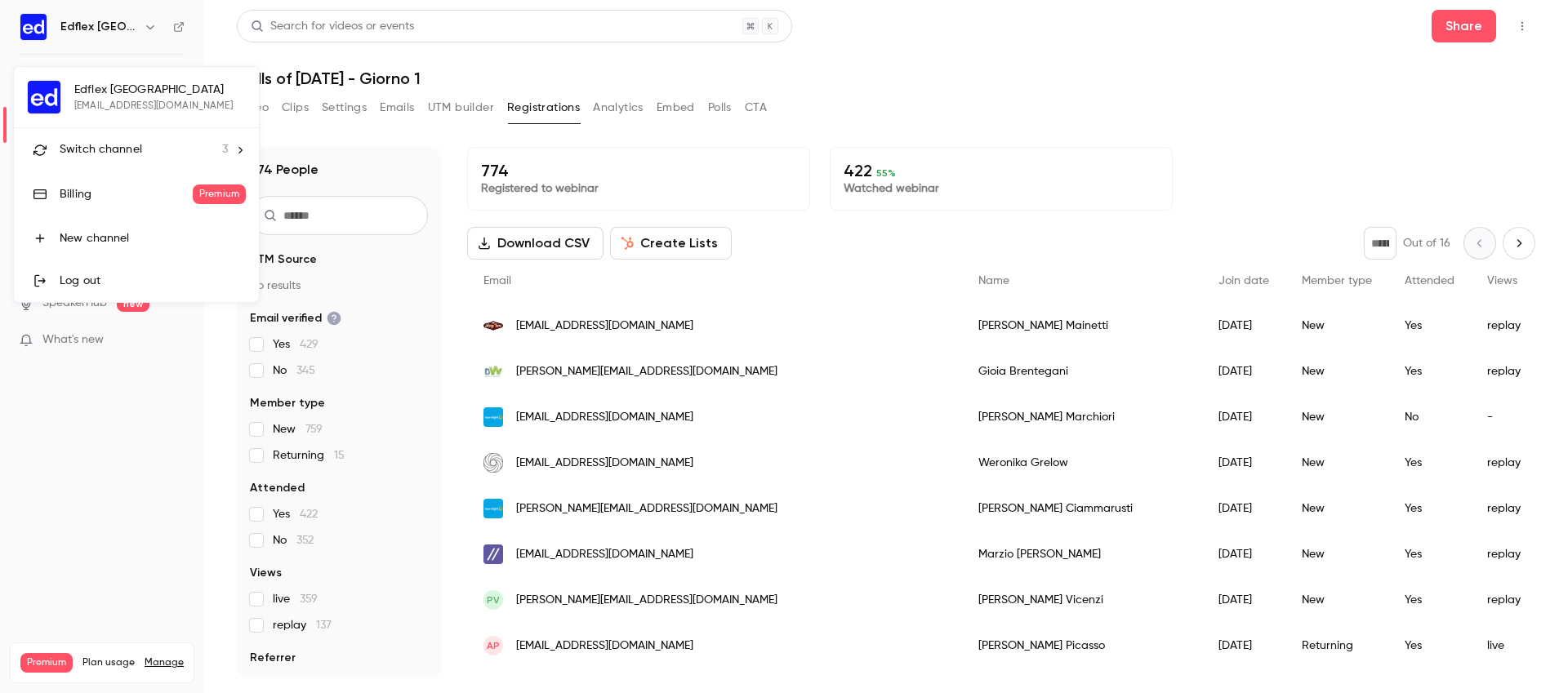
click at [135, 156] on span "Switch channel" at bounding box center [100, 150] width 82 height 18
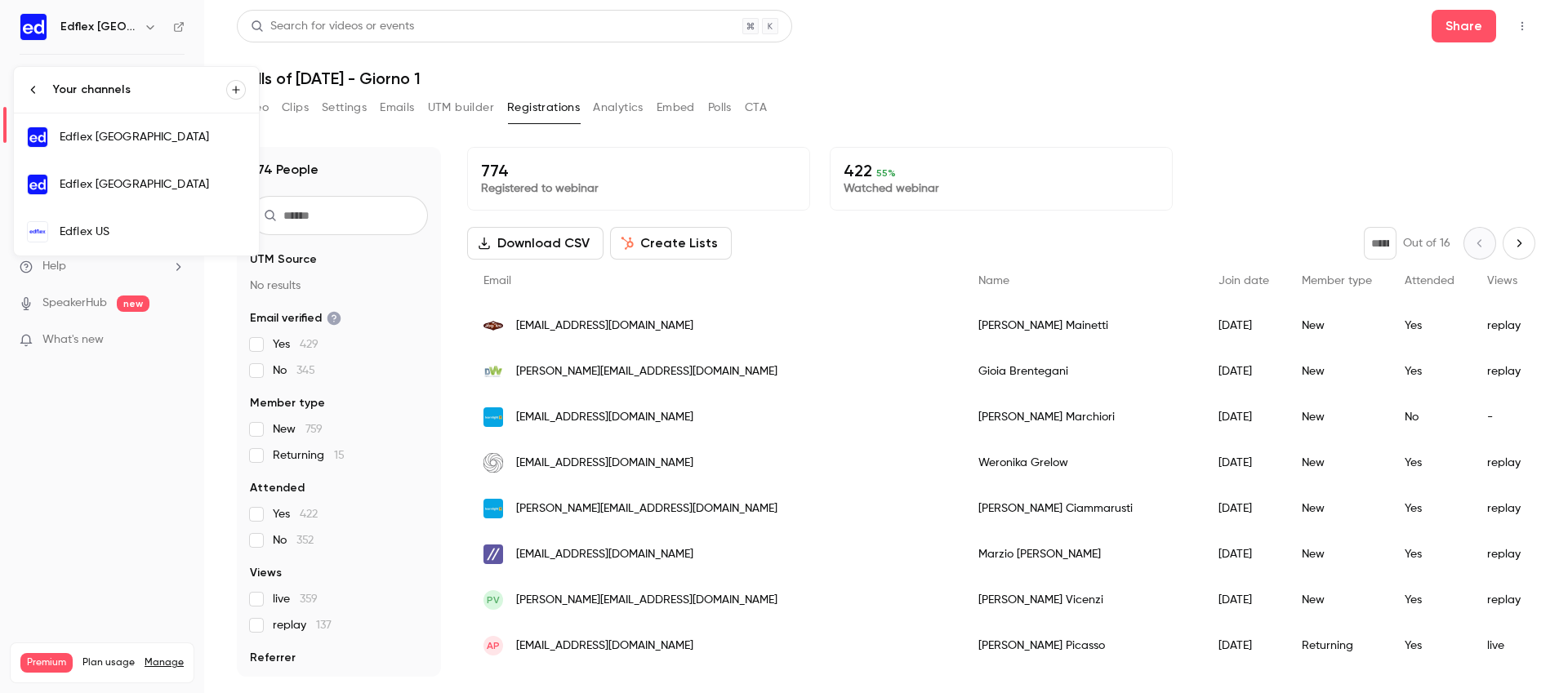
click at [129, 148] on link "Edflex [GEOGRAPHIC_DATA]" at bounding box center [136, 137] width 245 height 47
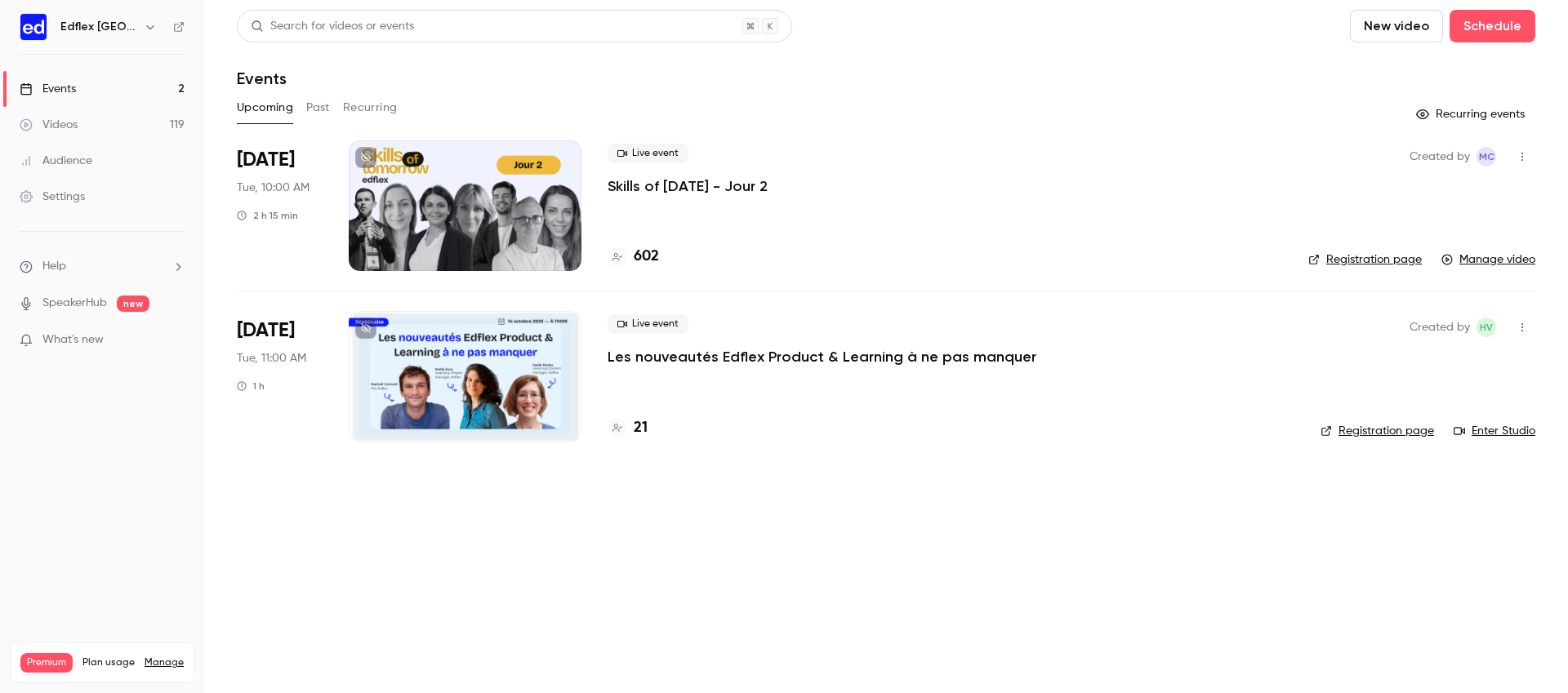
click at [317, 107] on button "Past" at bounding box center [318, 107] width 24 height 26
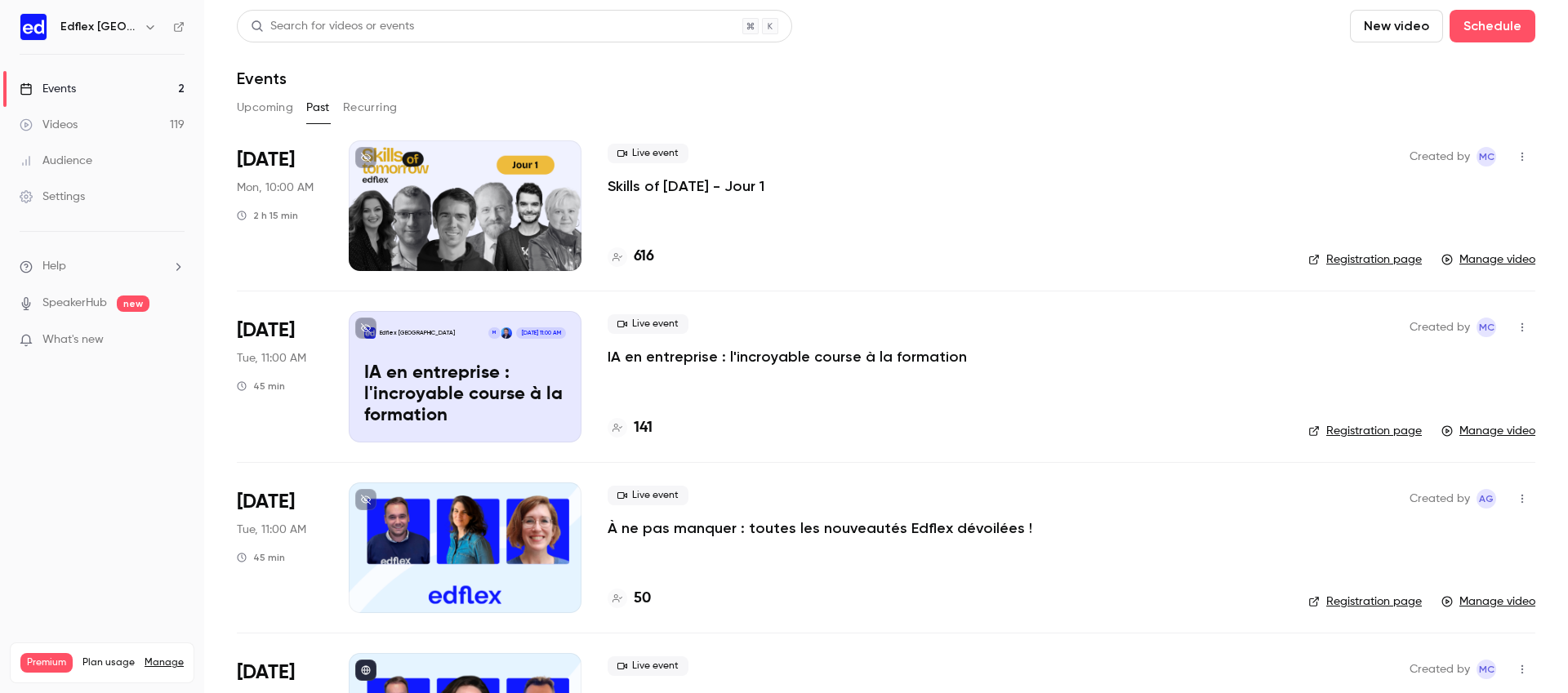
click at [485, 202] on div at bounding box center [466, 205] width 233 height 130
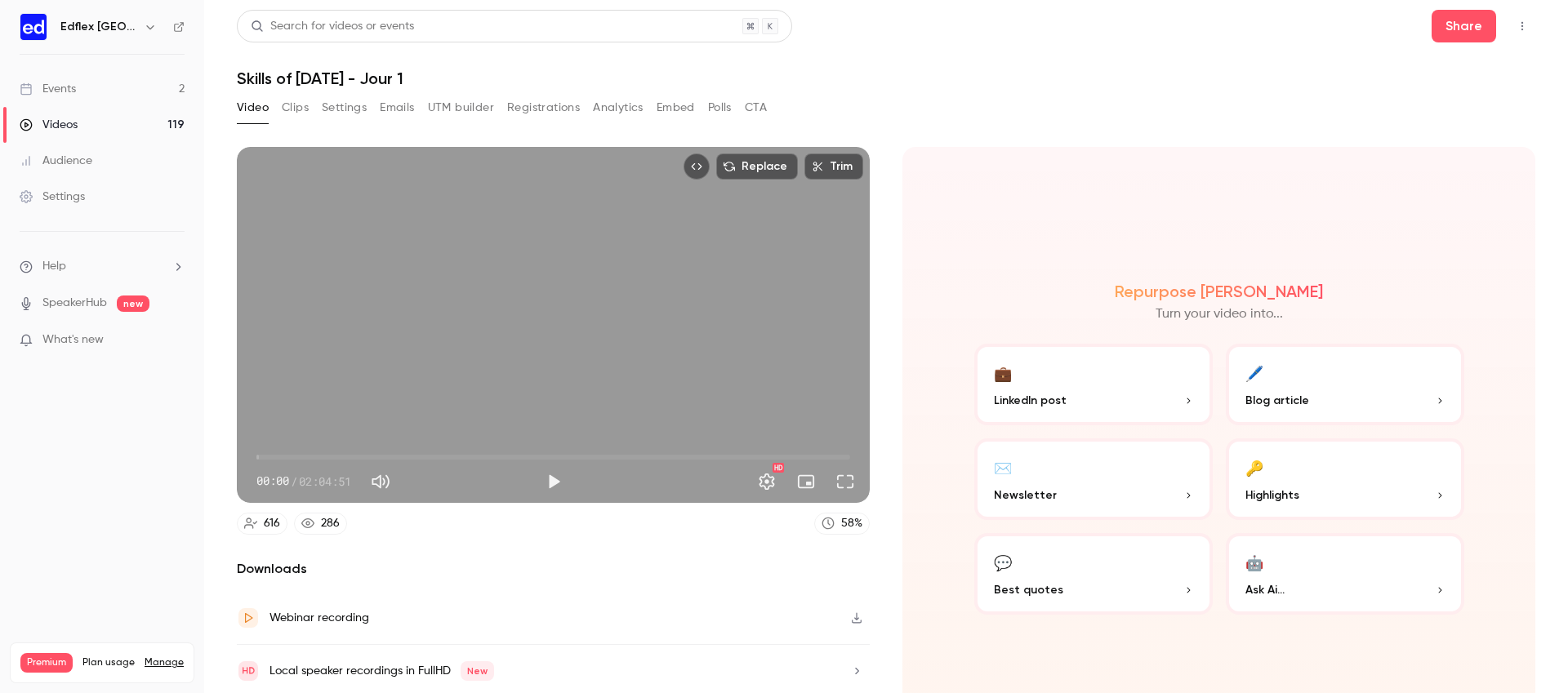
click at [534, 115] on button "Registrations" at bounding box center [543, 107] width 73 height 26
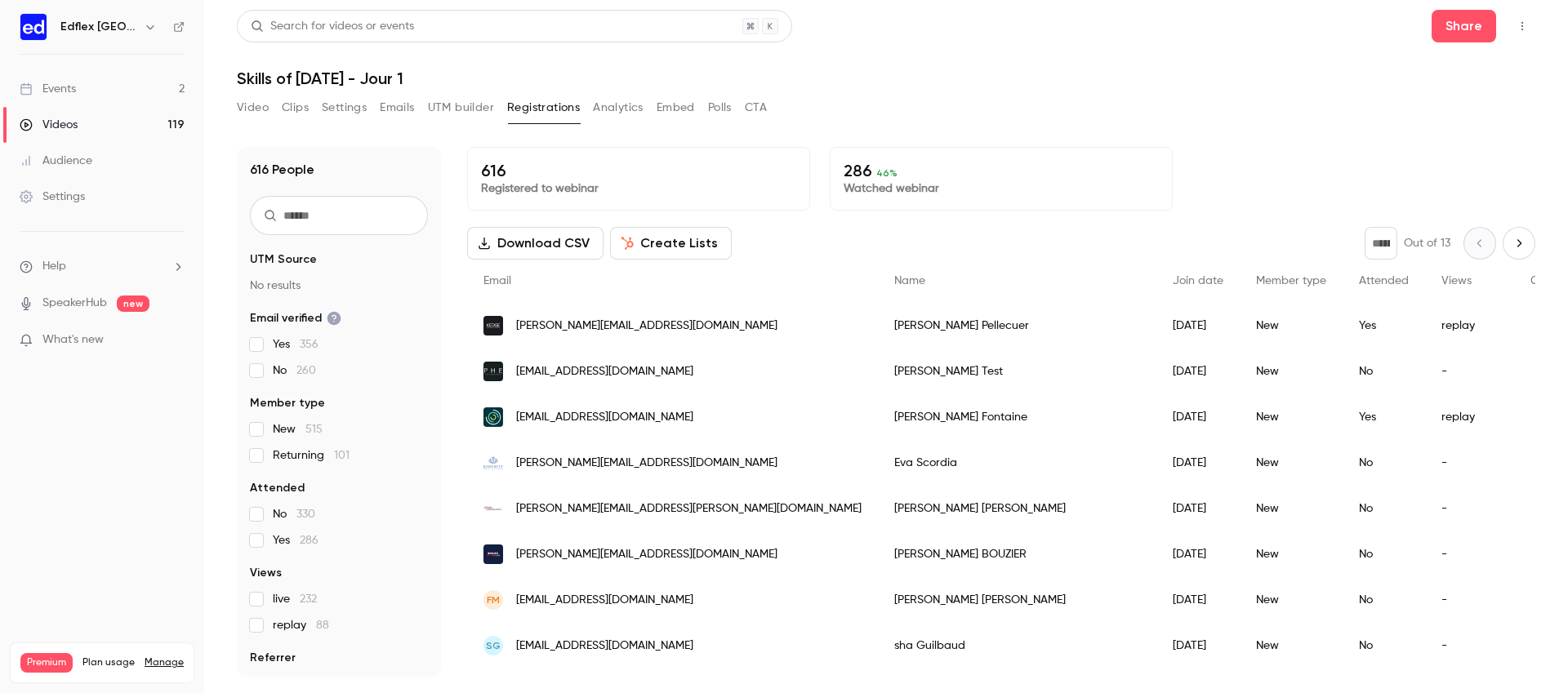
click at [159, 90] on link "Events 2" at bounding box center [102, 89] width 205 height 36
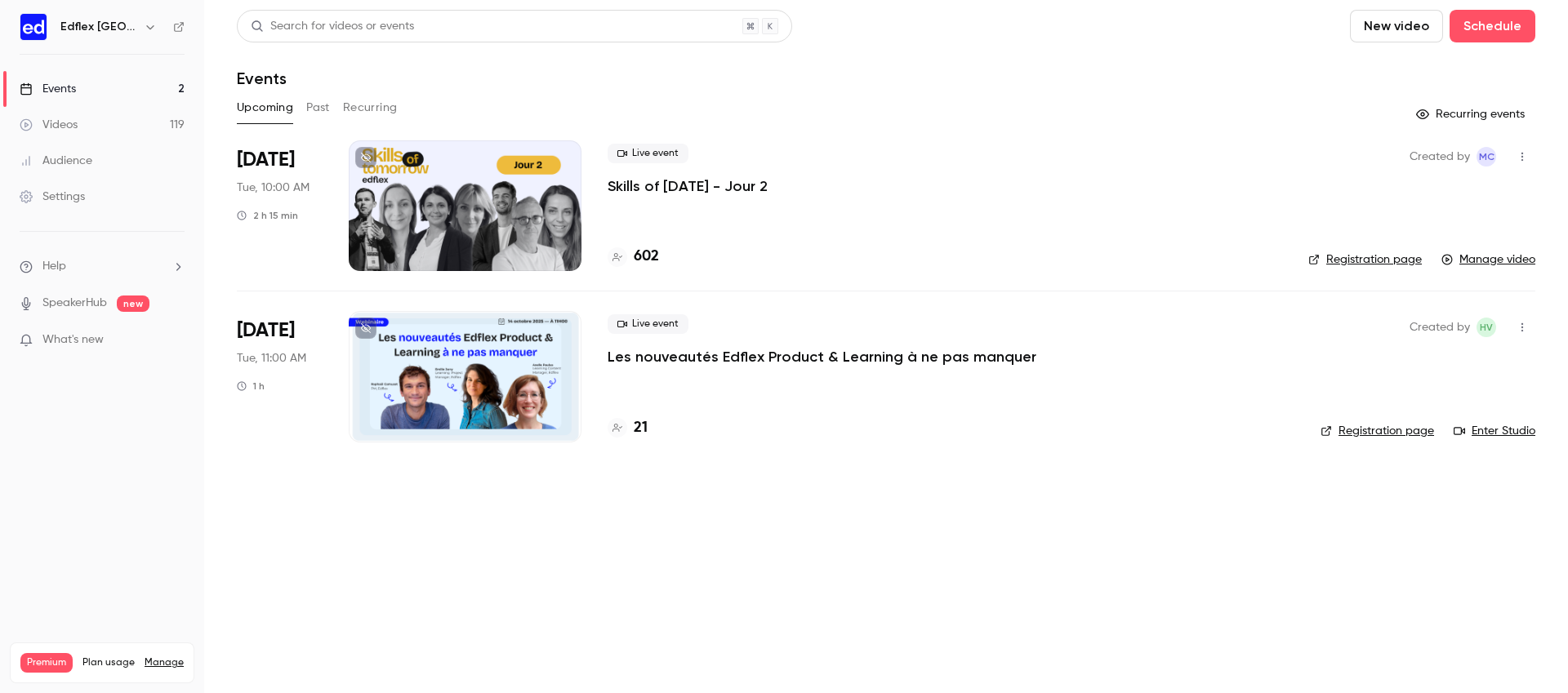
click at [483, 223] on div at bounding box center [466, 205] width 233 height 130
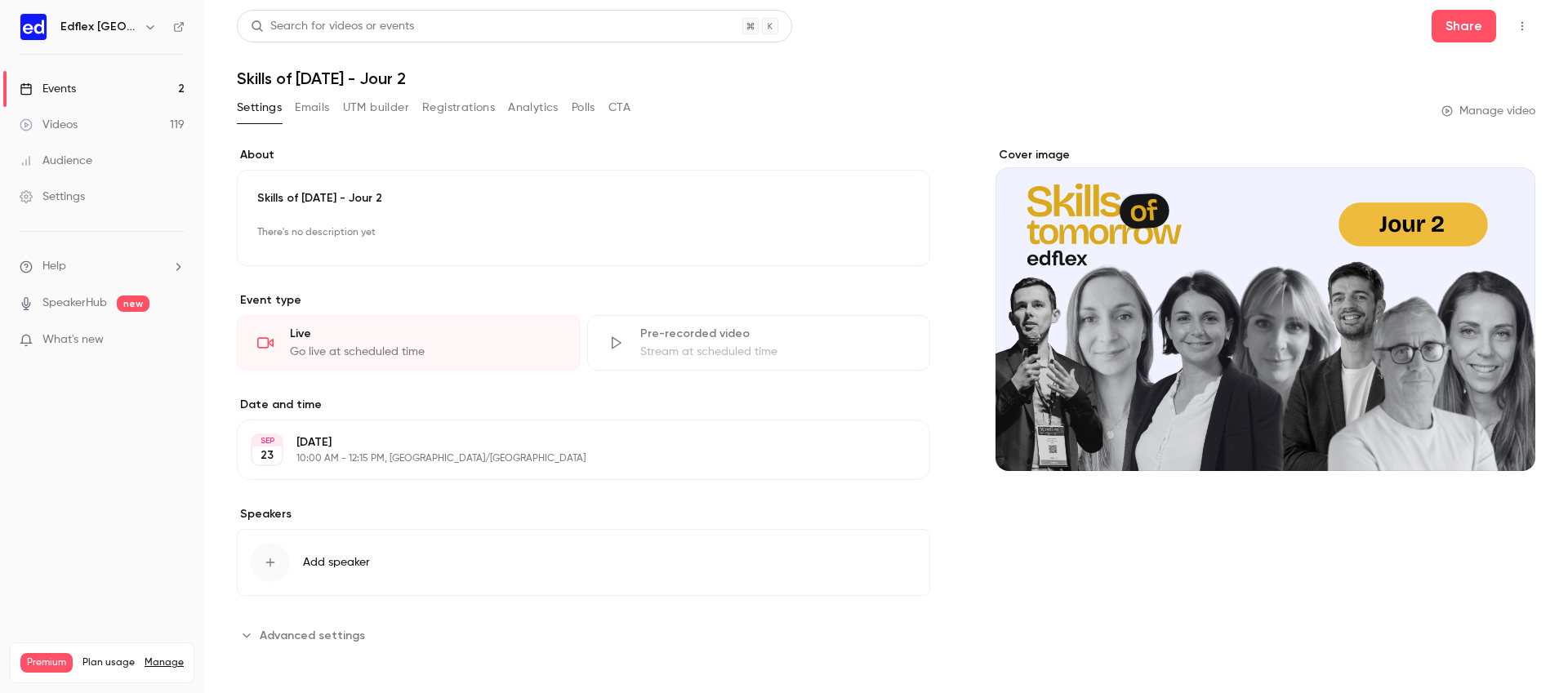
click at [461, 104] on button "Registrations" at bounding box center [458, 107] width 73 height 26
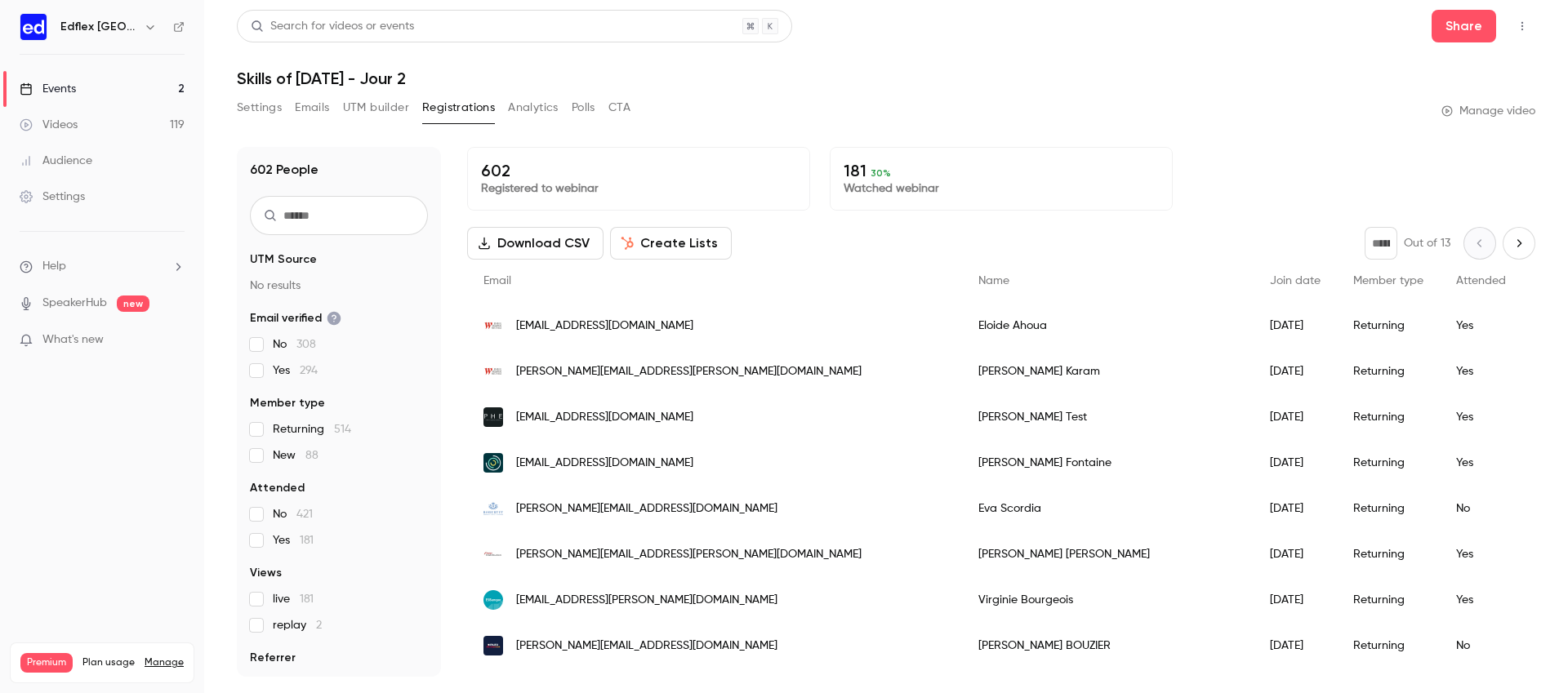
click at [138, 99] on link "Events 2" at bounding box center [102, 89] width 205 height 36
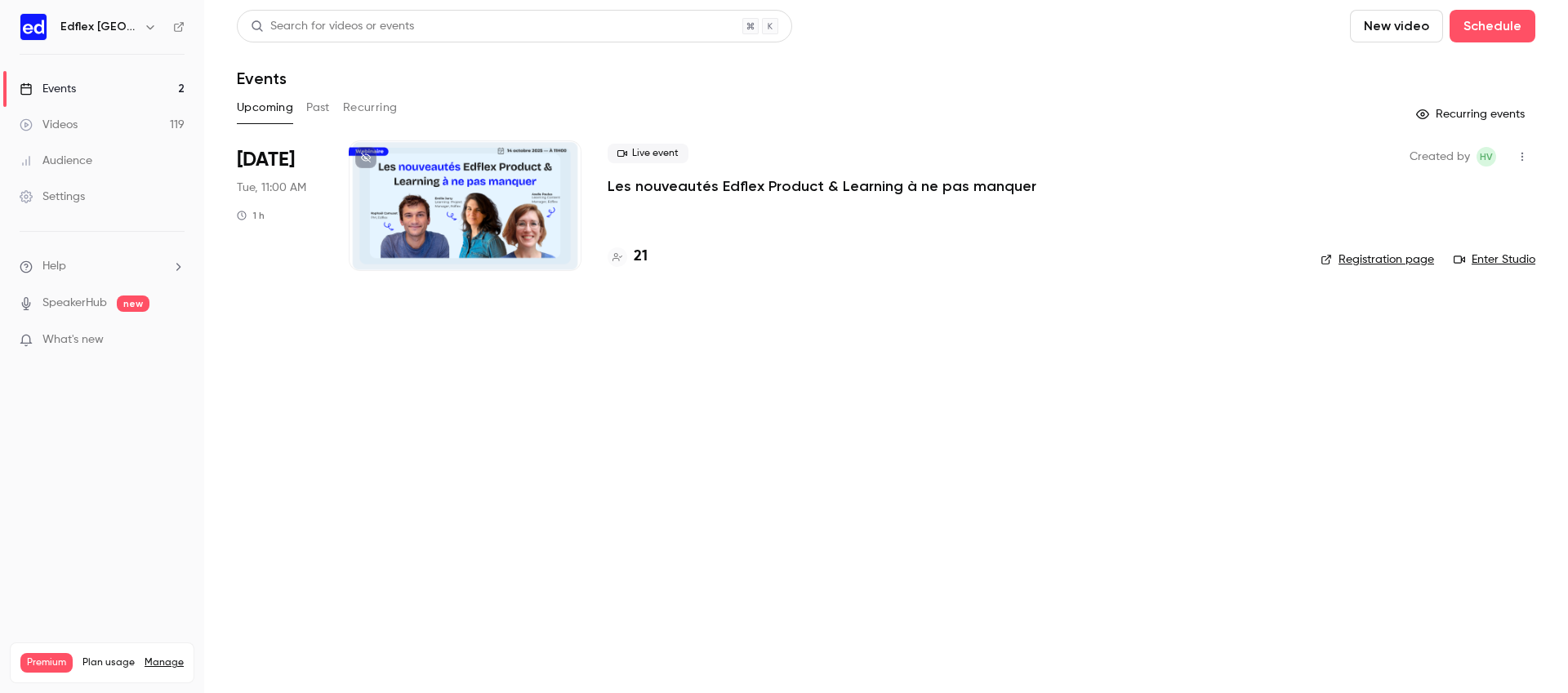
click at [144, 32] on icon "button" at bounding box center [150, 27] width 13 height 13
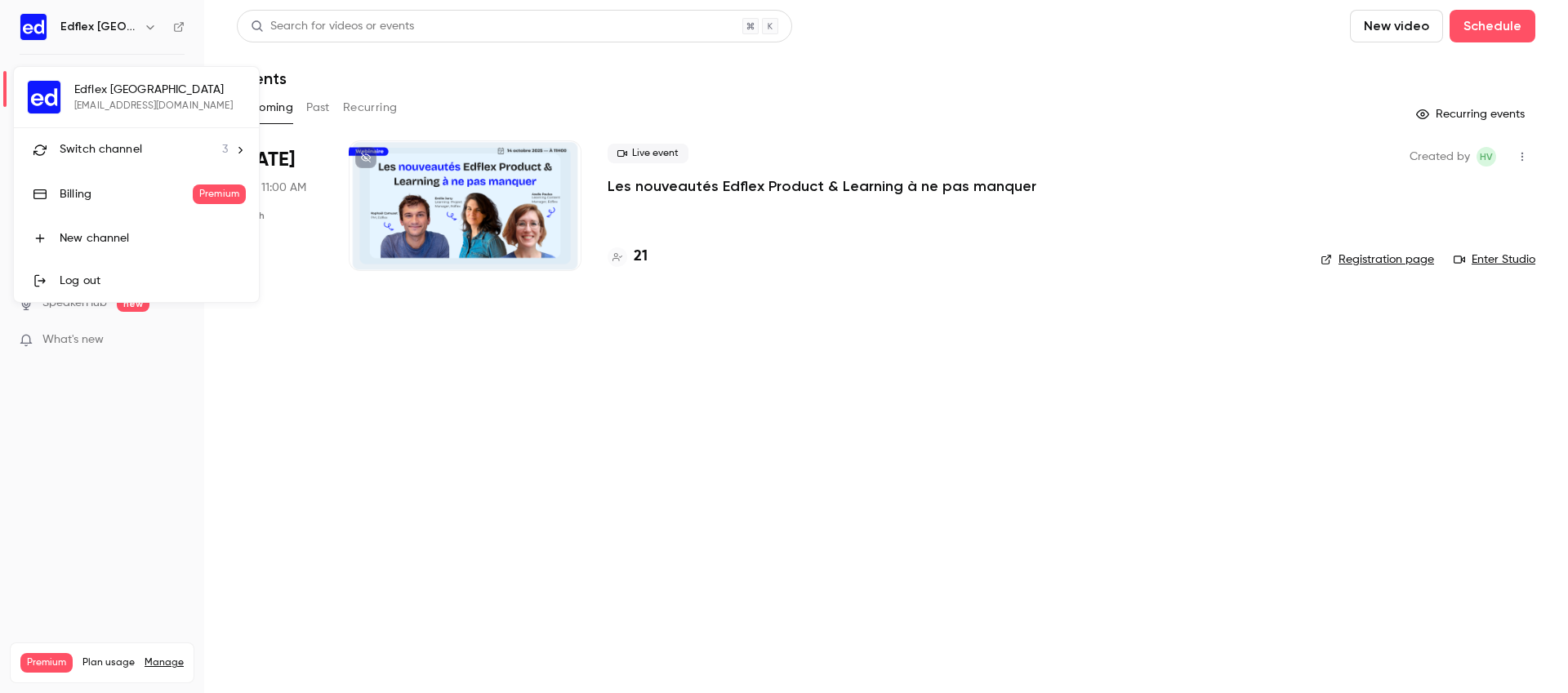
click at [144, 142] on div "Switch channel 3" at bounding box center [143, 150] width 168 height 18
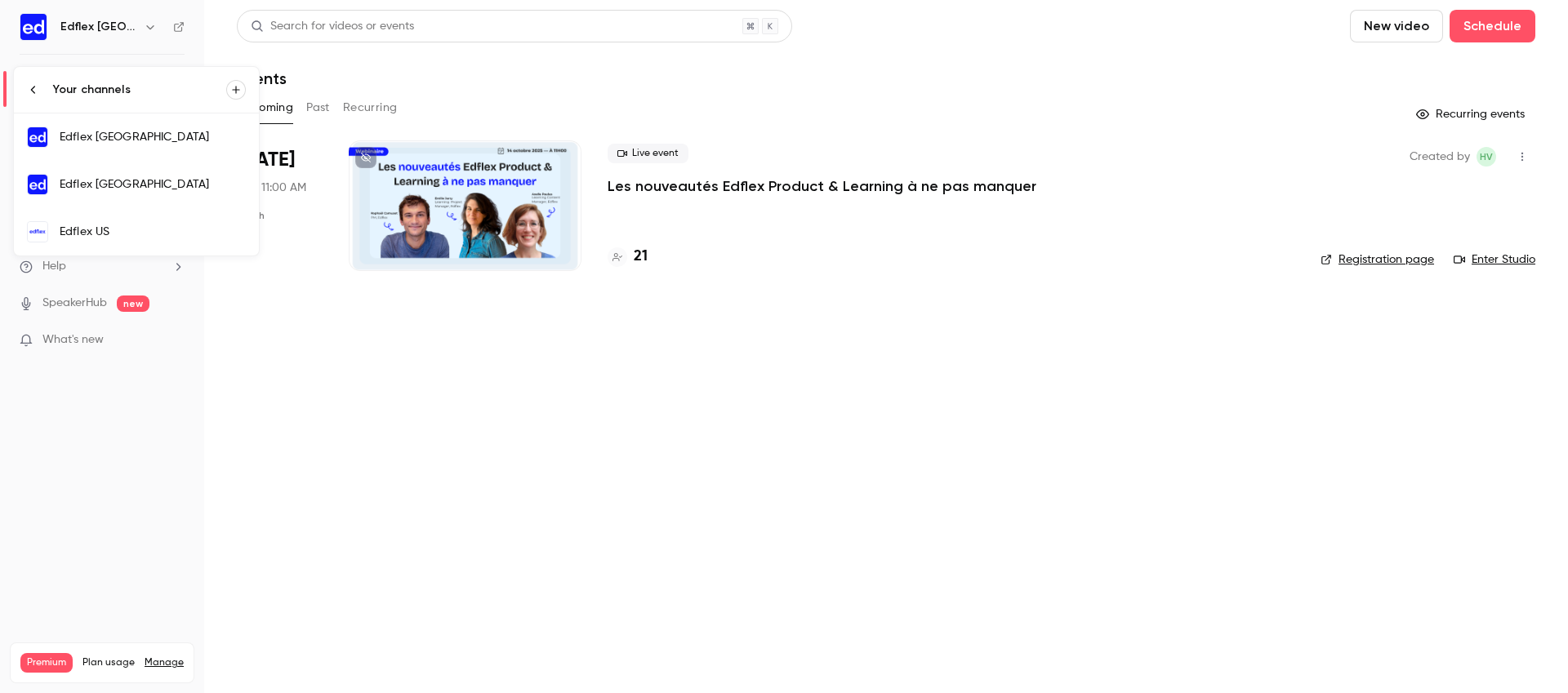
click at [172, 186] on div "Edflex [GEOGRAPHIC_DATA]" at bounding box center [152, 185] width 186 height 17
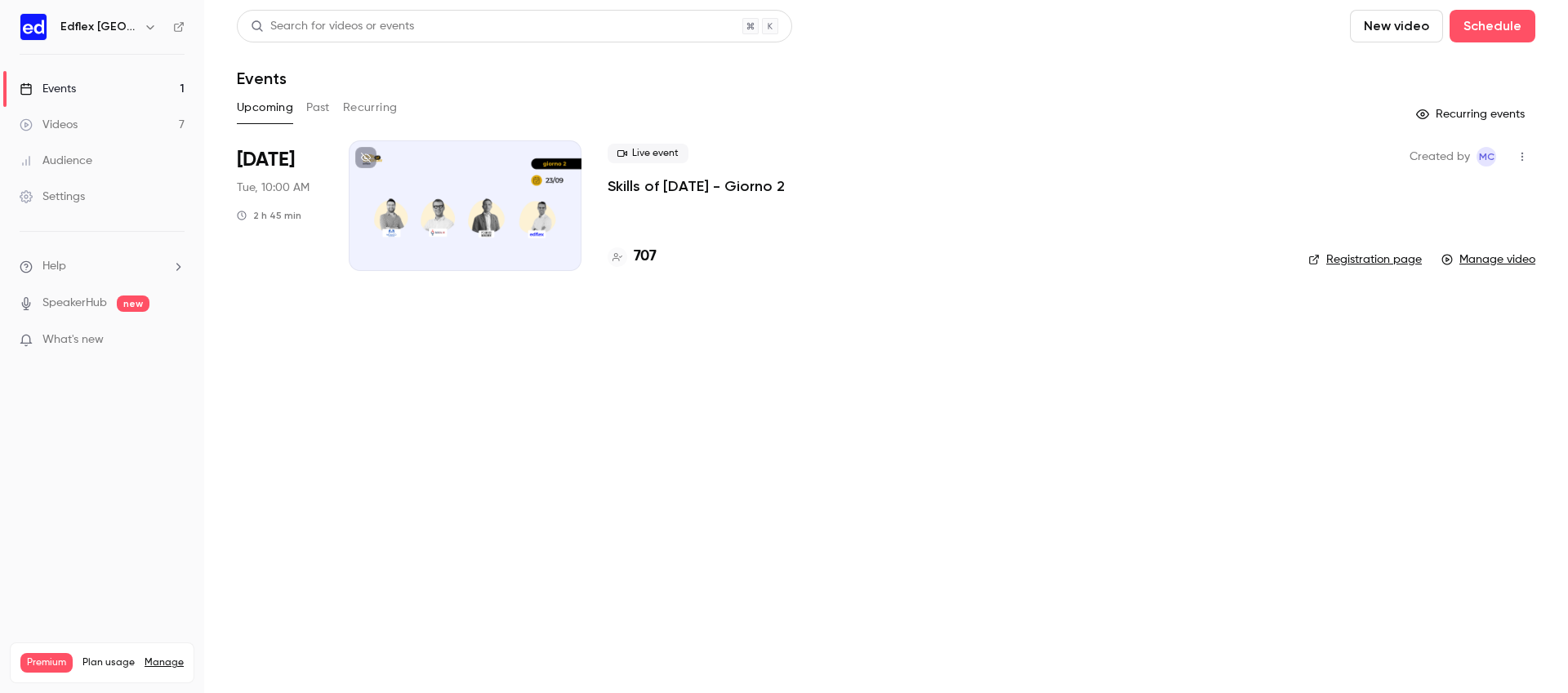
click at [516, 265] on div at bounding box center [466, 205] width 233 height 130
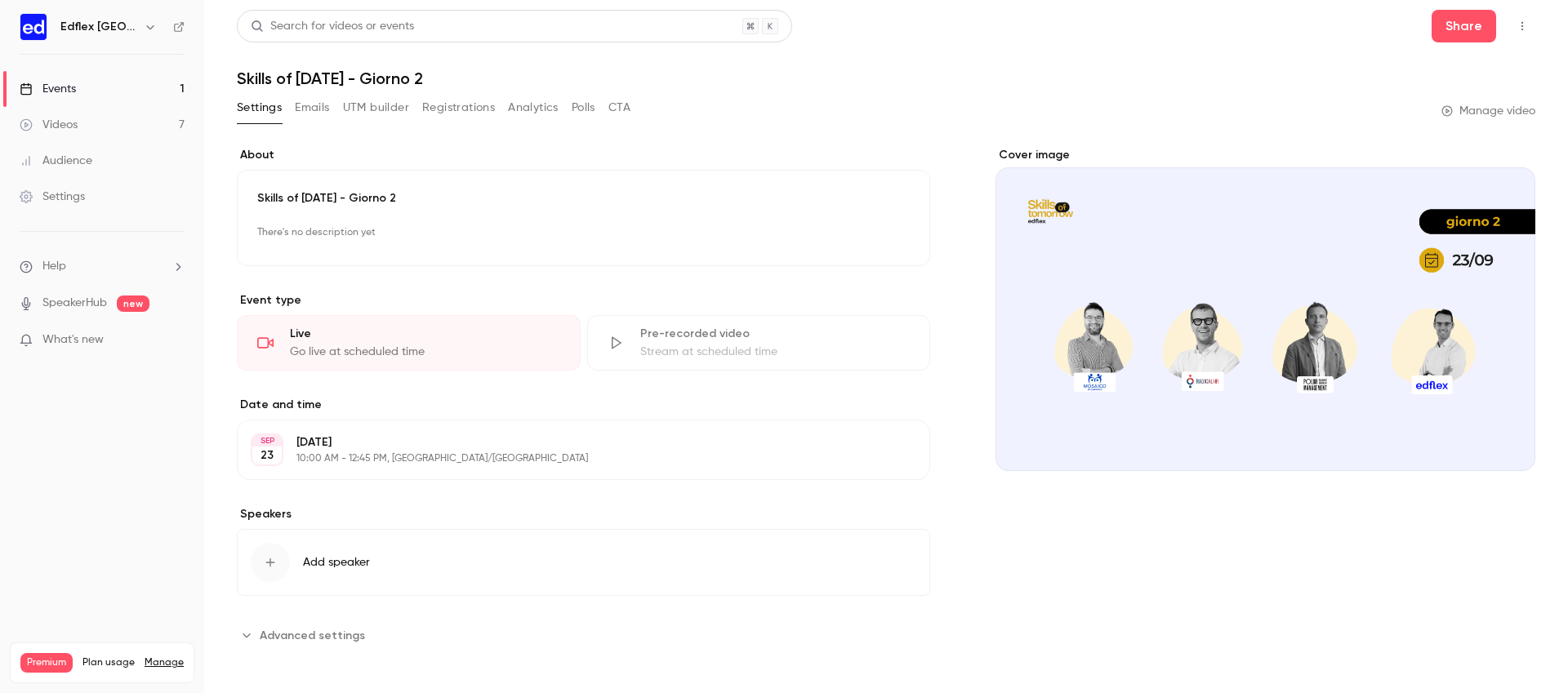
click at [129, 81] on link "Events 1" at bounding box center [102, 89] width 205 height 36
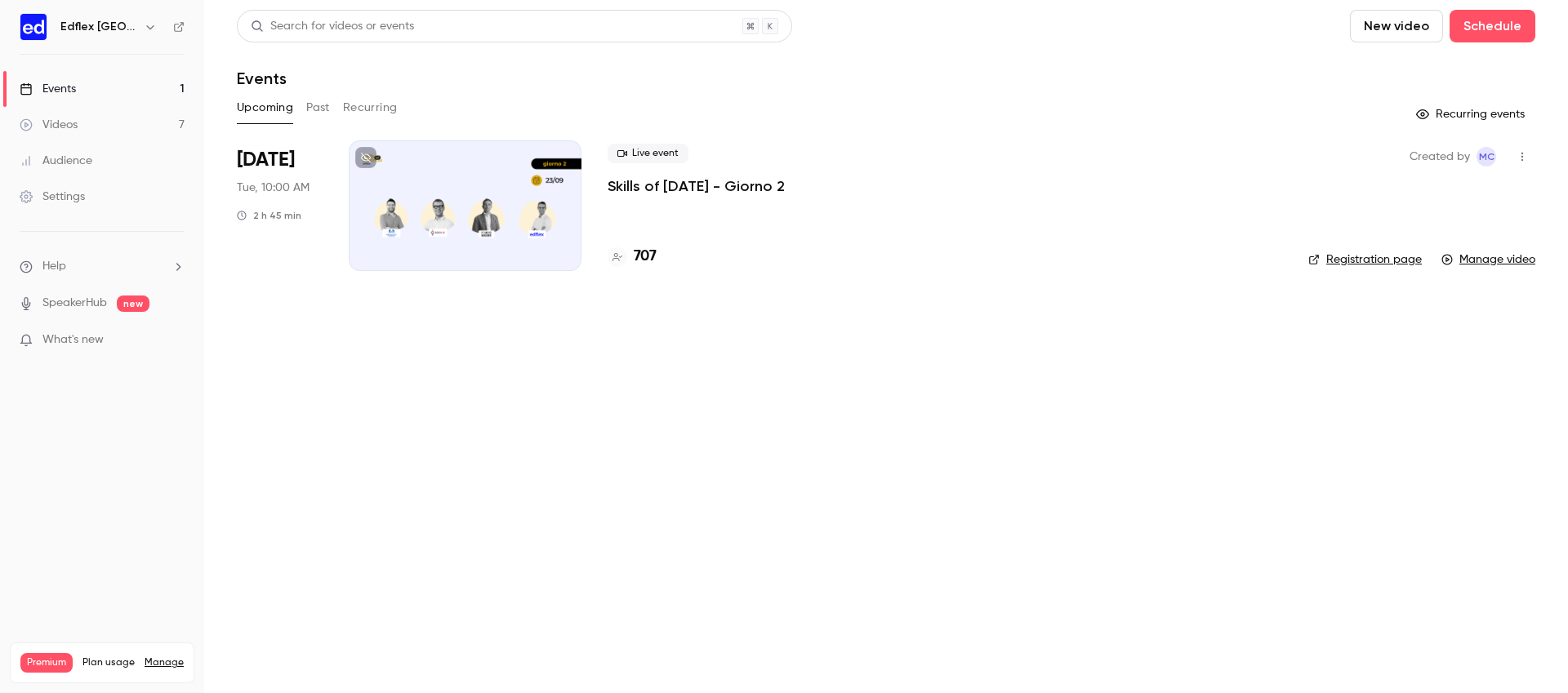
click at [323, 109] on button "Past" at bounding box center [318, 107] width 24 height 26
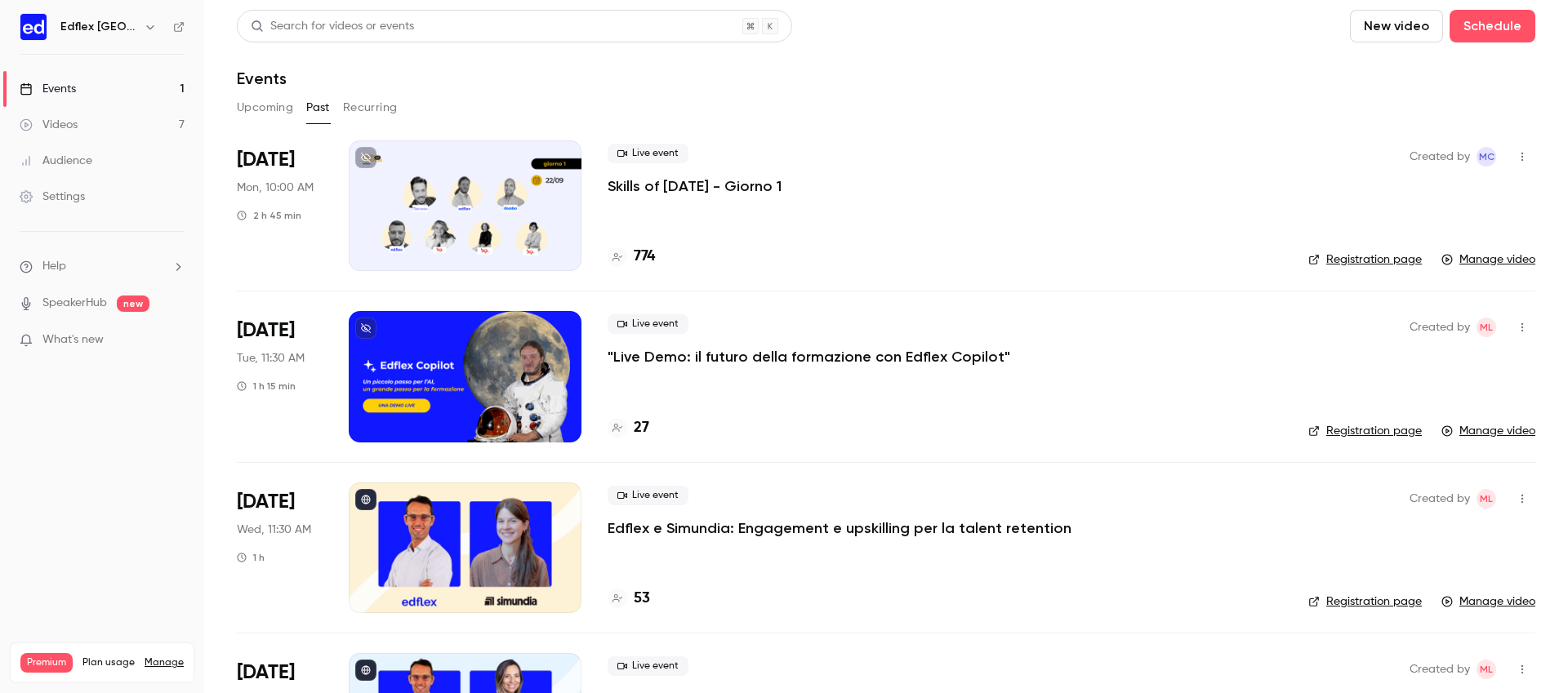
click at [463, 233] on div at bounding box center [466, 205] width 233 height 130
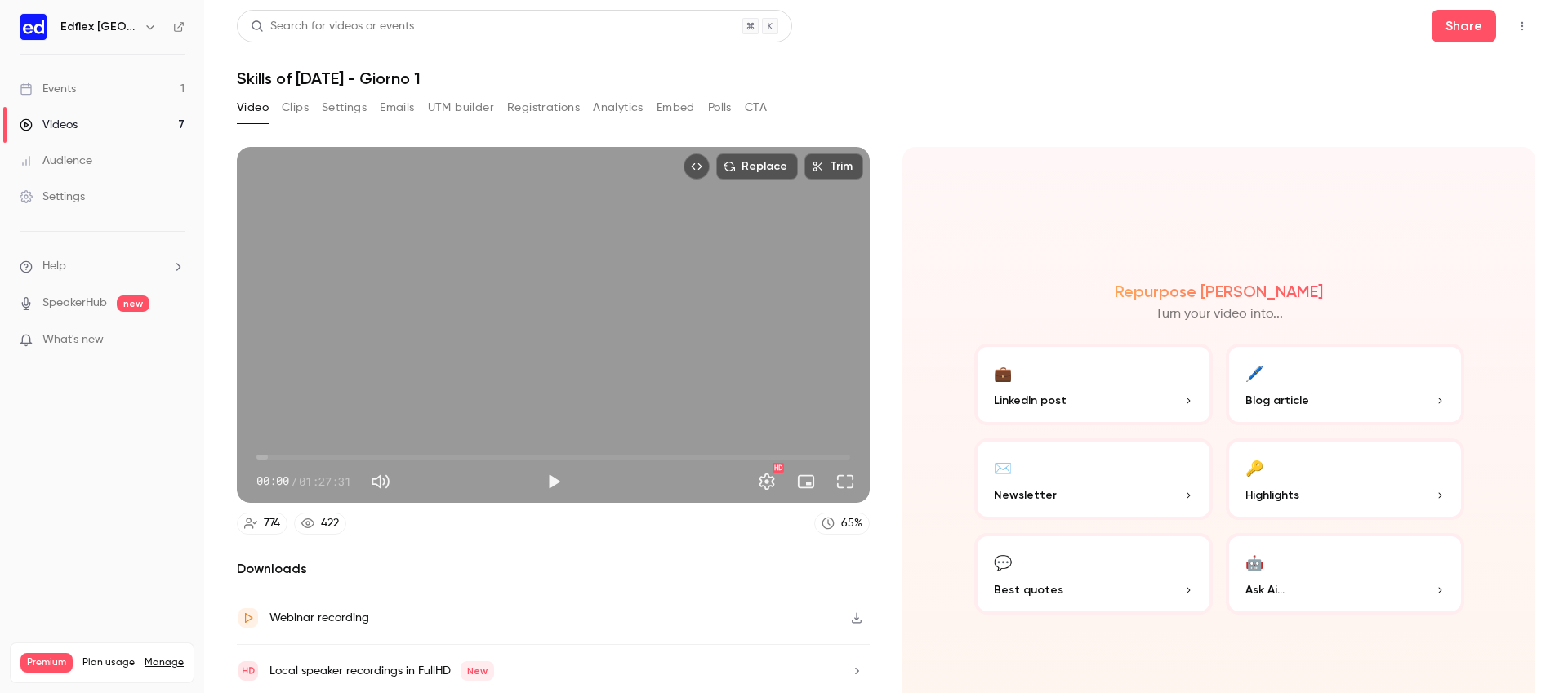
click at [365, 113] on button "Settings" at bounding box center [344, 107] width 45 height 26
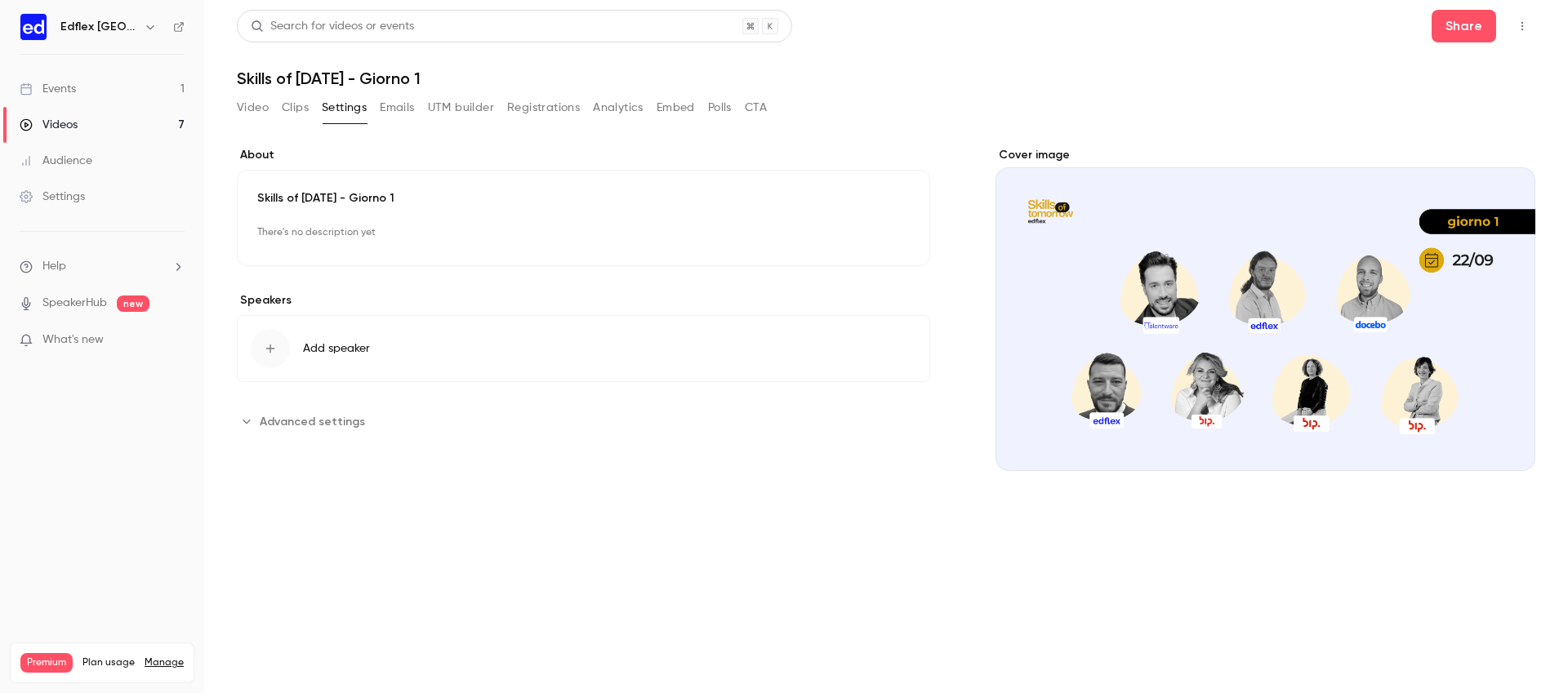
click at [143, 26] on icon "button" at bounding box center [150, 27] width 13 height 13
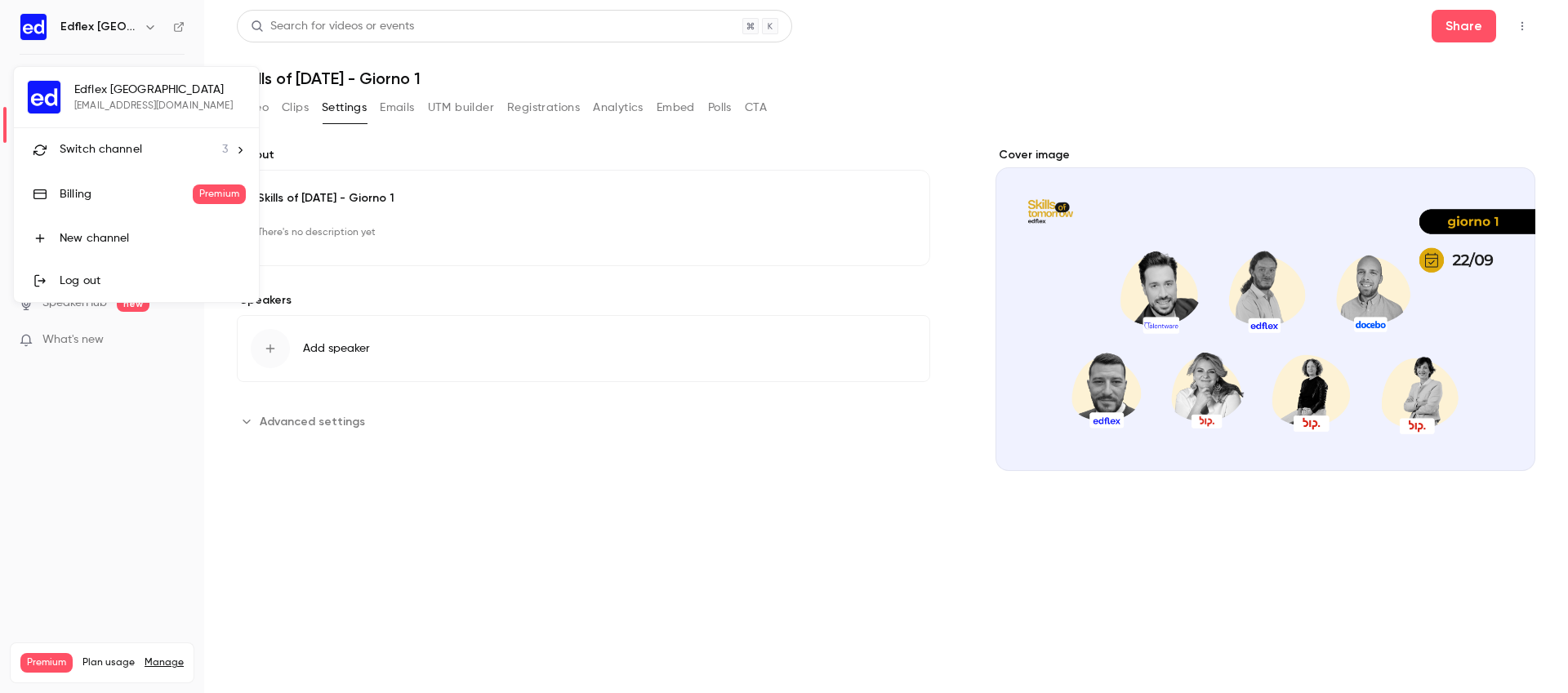
click at [135, 143] on span "Switch channel" at bounding box center [100, 150] width 82 height 18
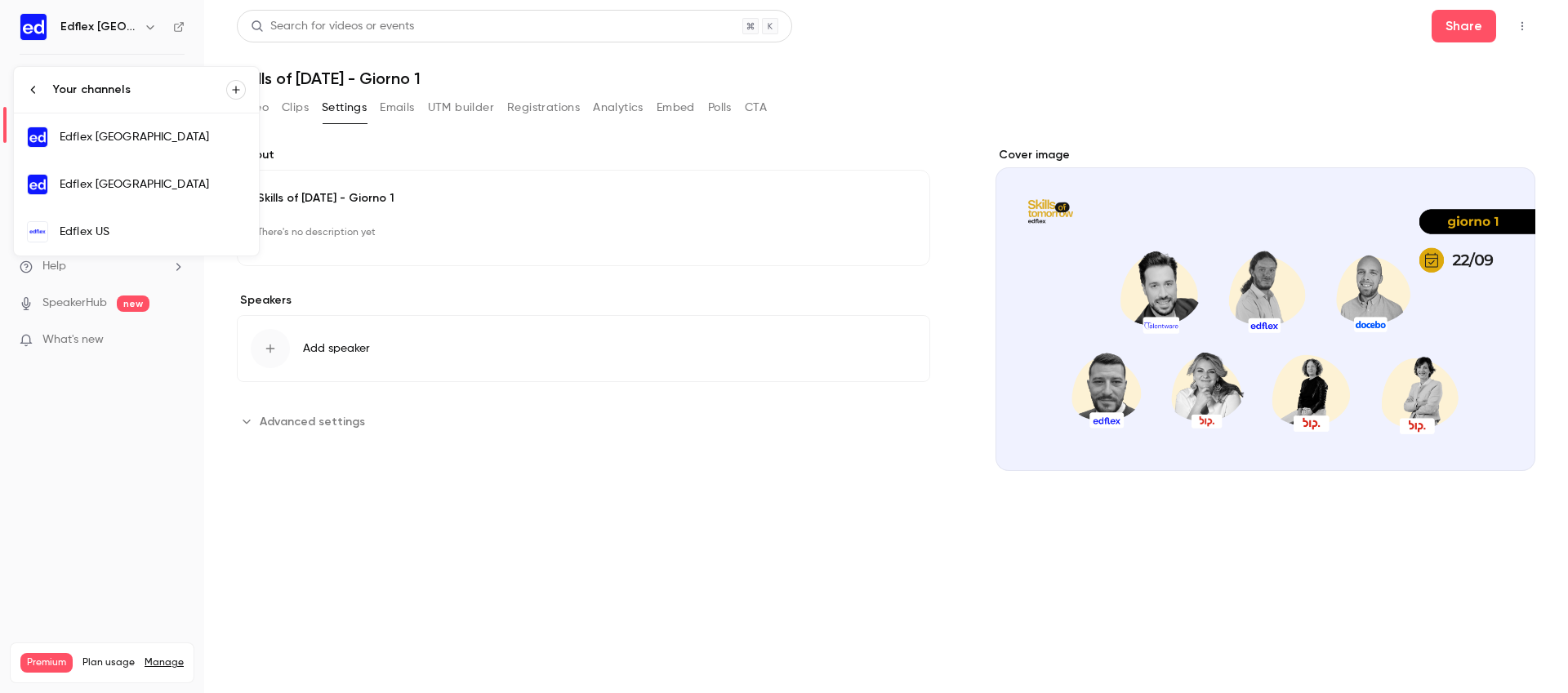
click at [178, 225] on div "Edflex US" at bounding box center [152, 232] width 186 height 17
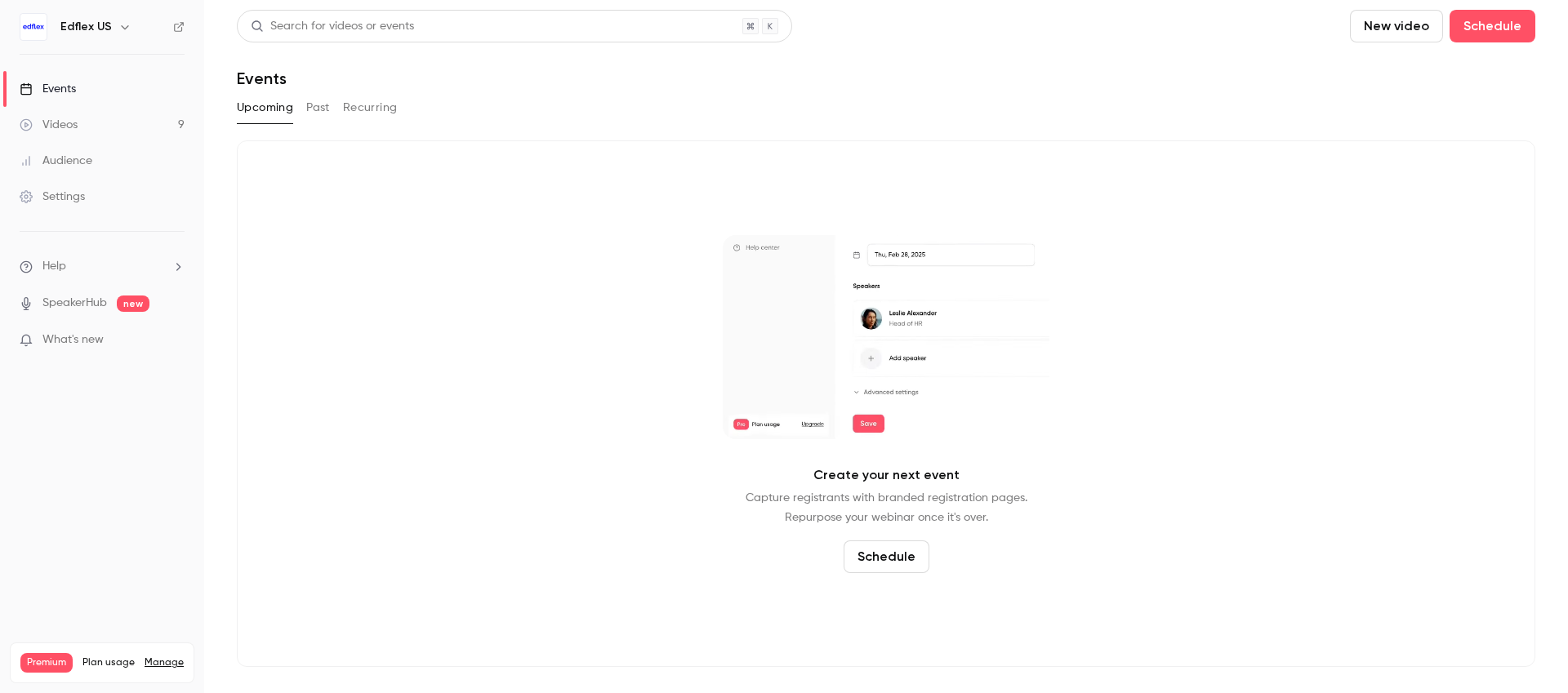
click at [311, 105] on button "Past" at bounding box center [318, 107] width 24 height 26
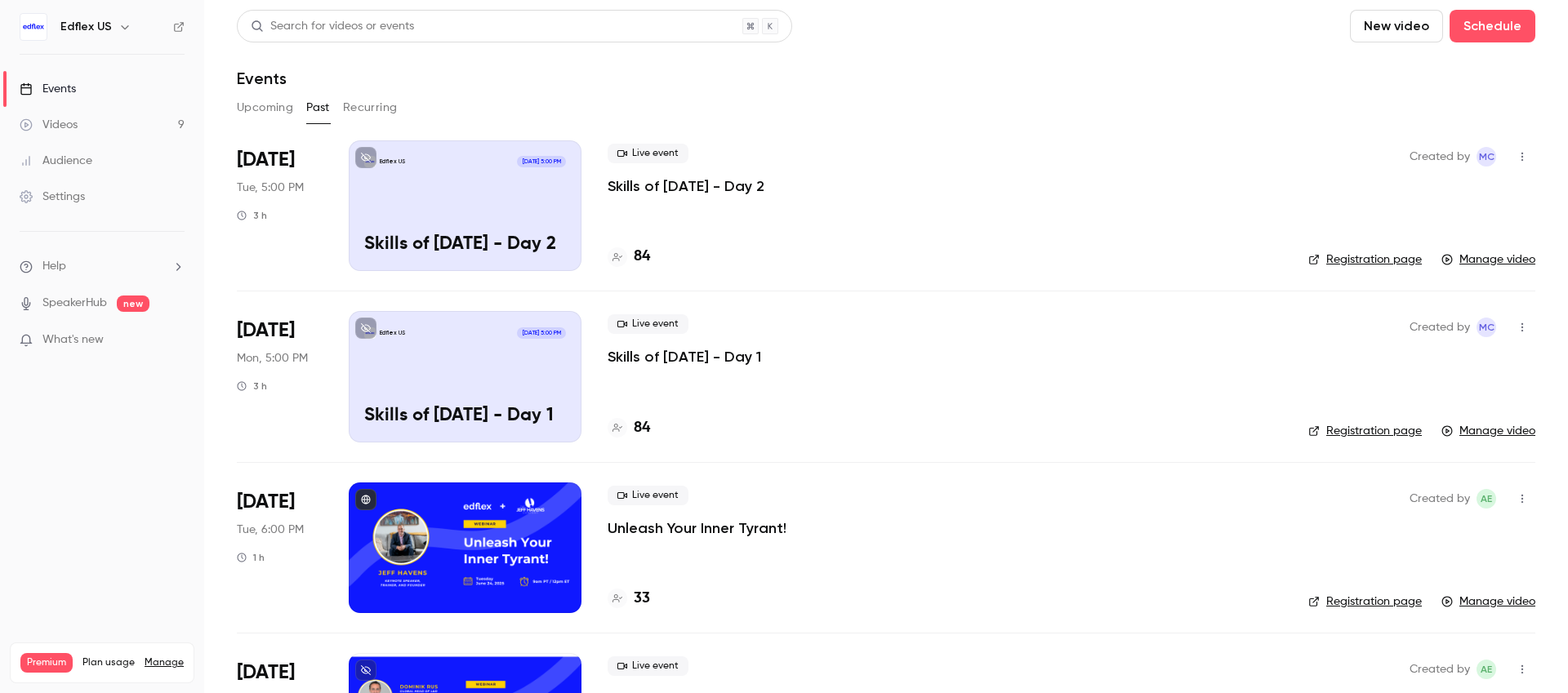
click at [692, 191] on p "Skills of [DATE] - Day 2" at bounding box center [686, 186] width 156 height 19
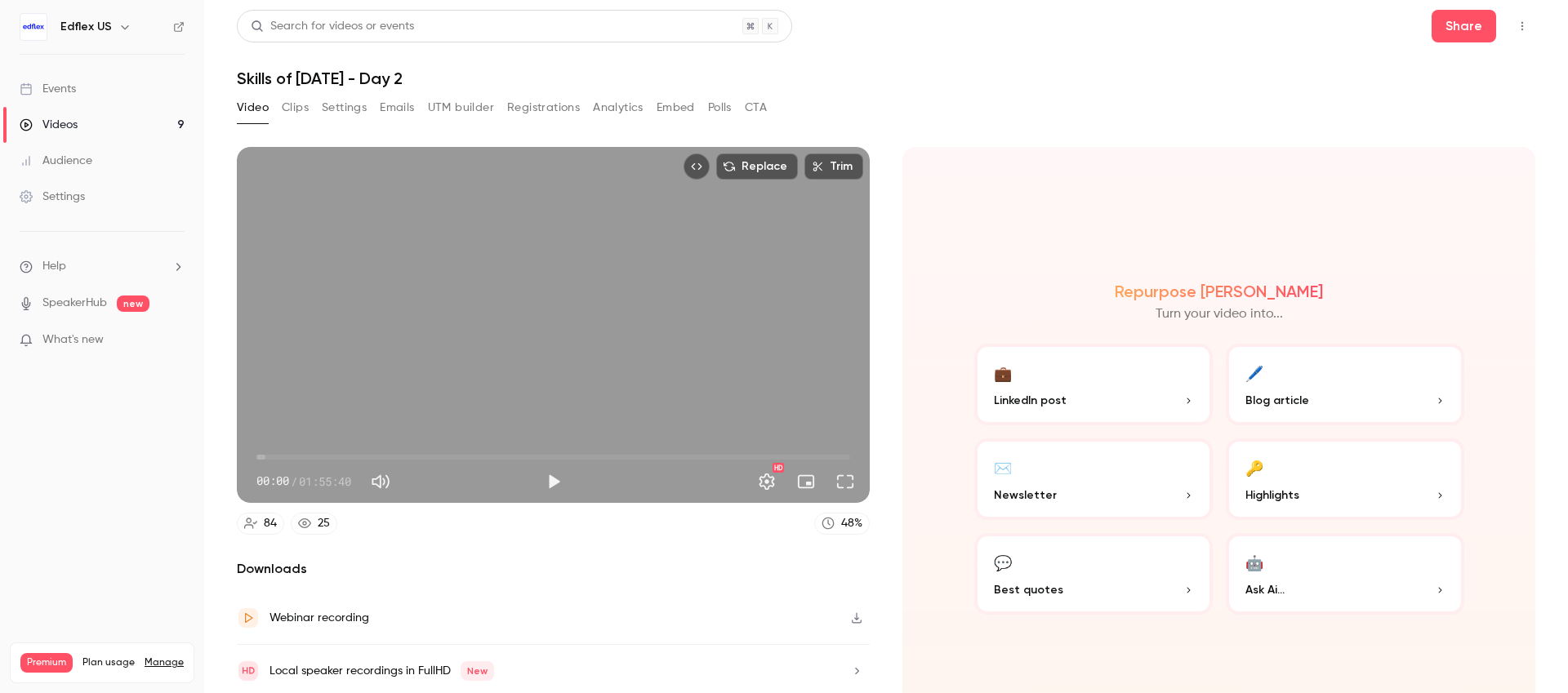
click at [341, 107] on button "Settings" at bounding box center [344, 107] width 45 height 26
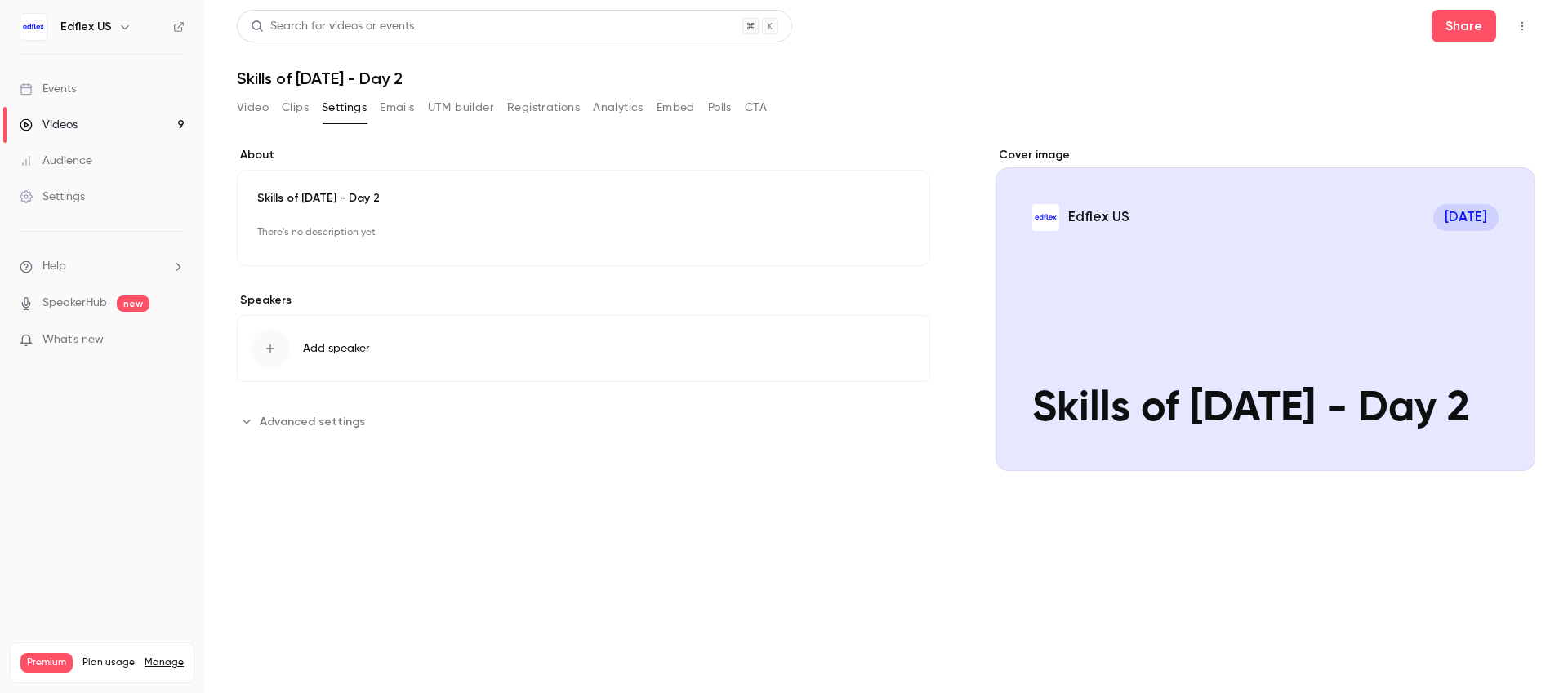
click at [254, 107] on button "Video" at bounding box center [253, 107] width 31 height 26
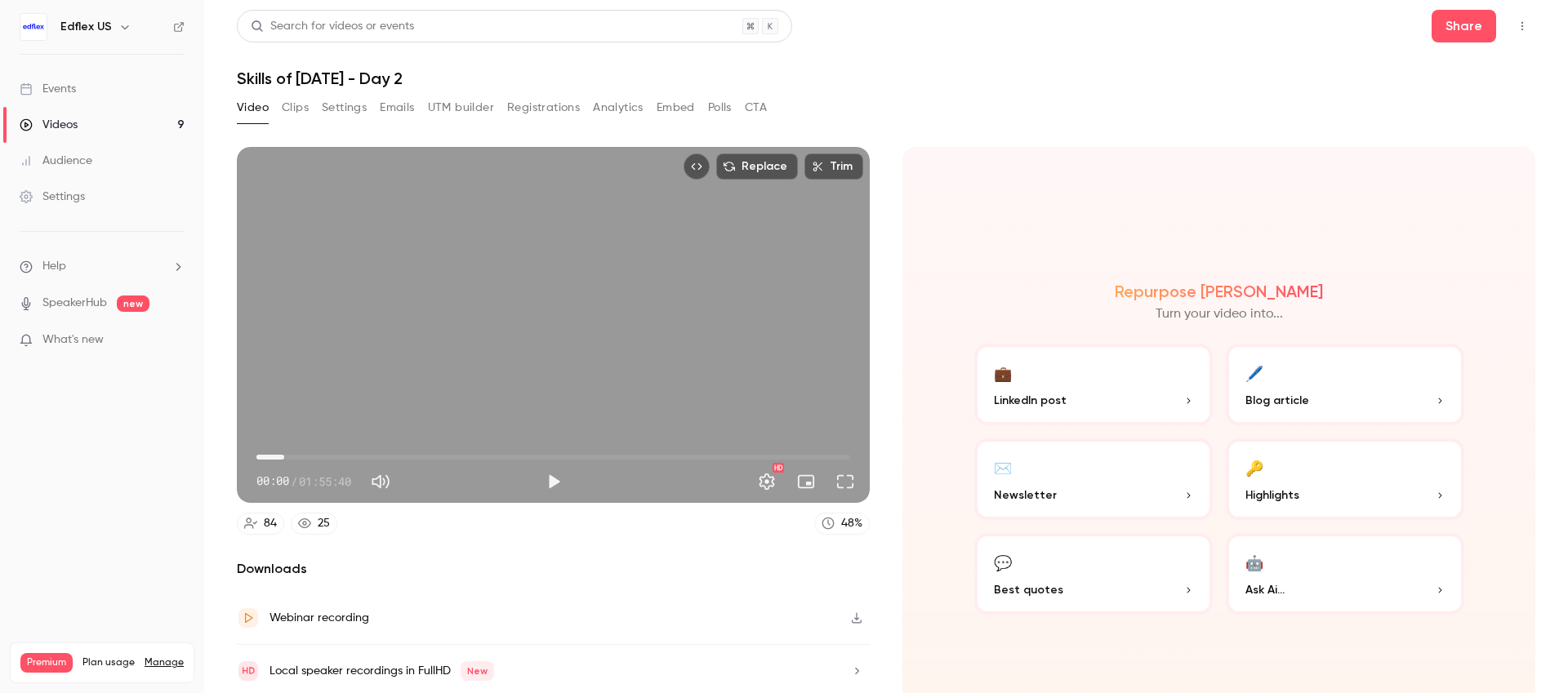
click at [284, 456] on span "05:24" at bounding box center [554, 457] width 594 height 26
click at [328, 455] on span "13:50" at bounding box center [554, 457] width 594 height 26
click at [383, 455] on span "24:39" at bounding box center [554, 457] width 594 height 26
click at [433, 455] on span "34:22" at bounding box center [554, 457] width 594 height 26
click at [478, 458] on span "43:07" at bounding box center [554, 457] width 594 height 26
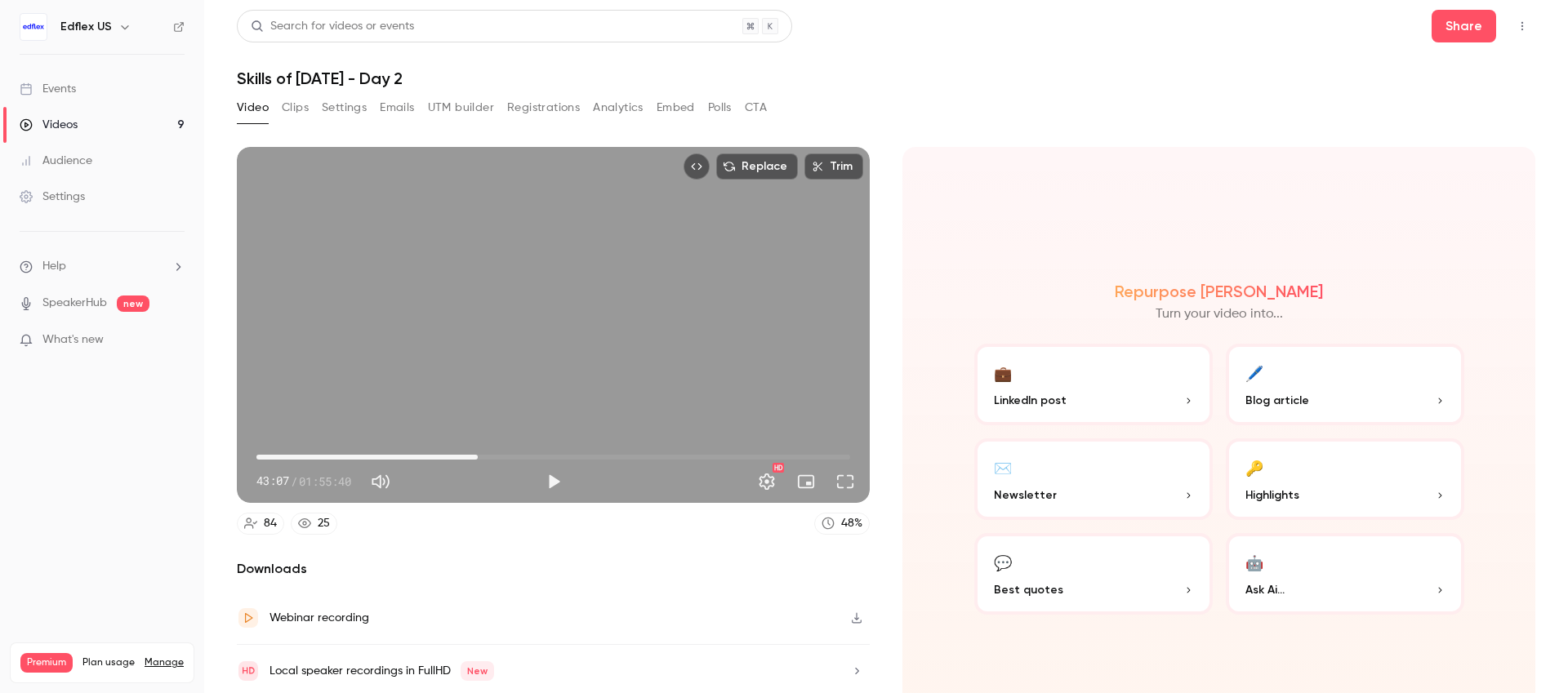
click at [528, 455] on span "43:07" at bounding box center [554, 457] width 594 height 26
click at [553, 452] on span "57:45" at bounding box center [554, 457] width 594 height 26
click at [588, 455] on span "01:04:36" at bounding box center [554, 457] width 594 height 26
click at [628, 455] on span "01:04:36" at bounding box center [554, 457] width 594 height 26
click at [645, 457] on span "01:15:44" at bounding box center [554, 457] width 594 height 26
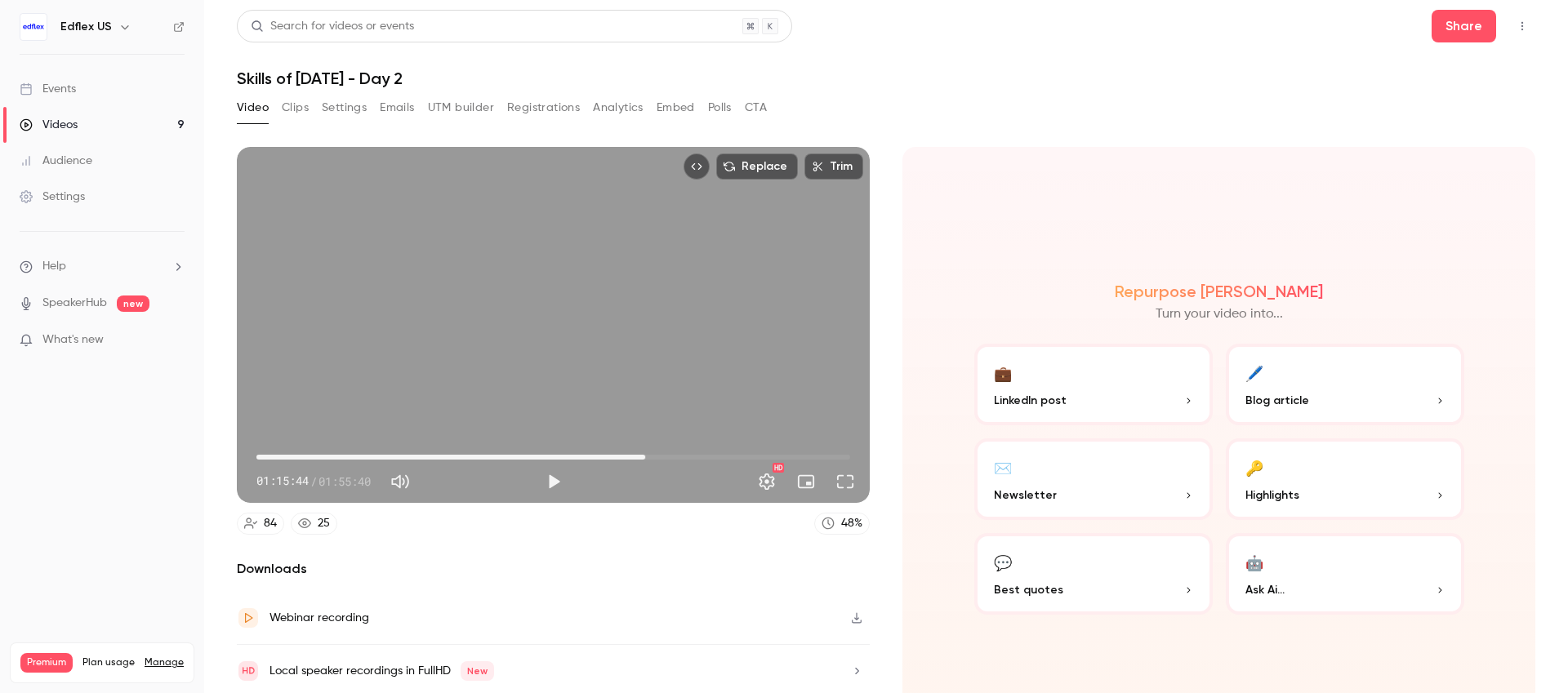
click at [683, 459] on span "01:15:44" at bounding box center [554, 457] width 594 height 26
click at [745, 457] on span "01:23:03" at bounding box center [554, 457] width 594 height 26
click at [790, 457] on span "01:43:54" at bounding box center [554, 457] width 594 height 26
type input "******"
click at [823, 457] on span "01:50:16" at bounding box center [554, 457] width 594 height 26
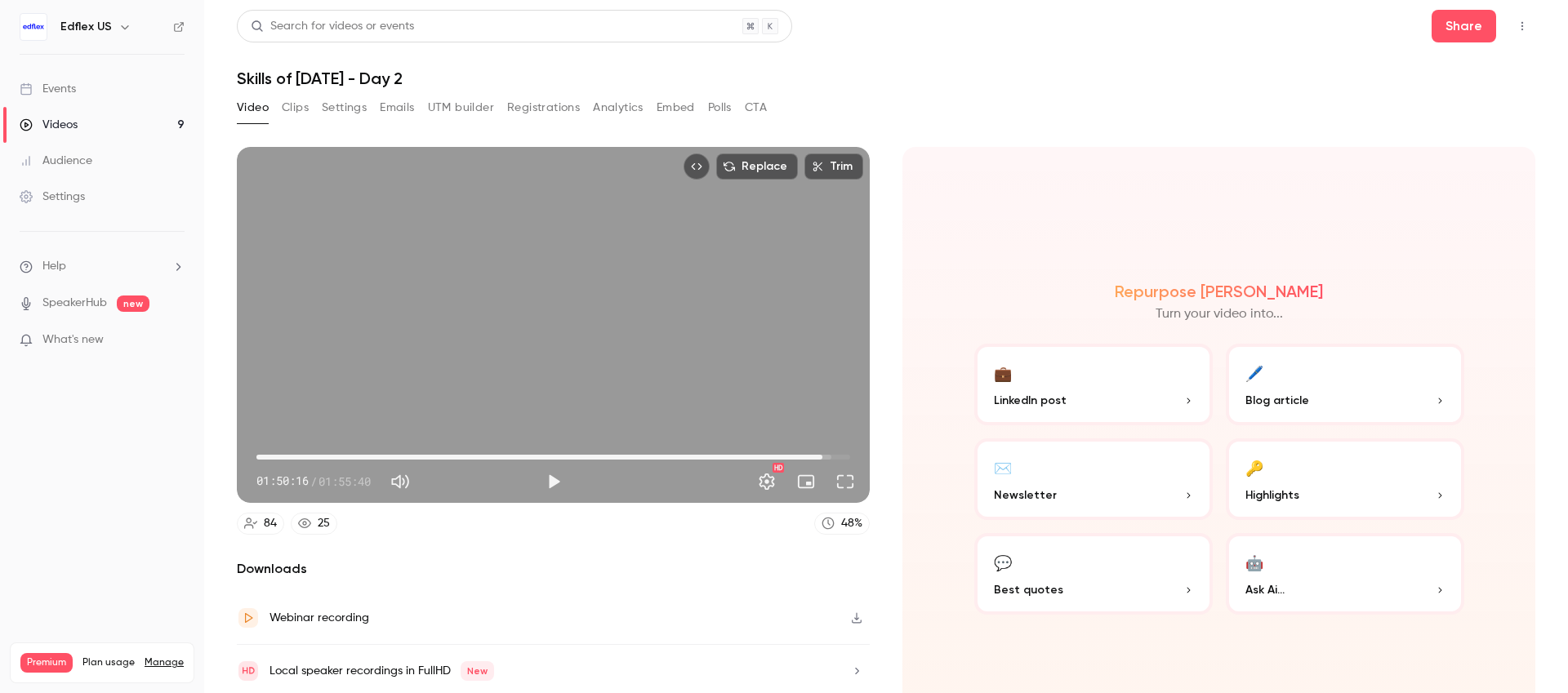
click at [129, 27] on button "button" at bounding box center [124, 27] width 19 height 19
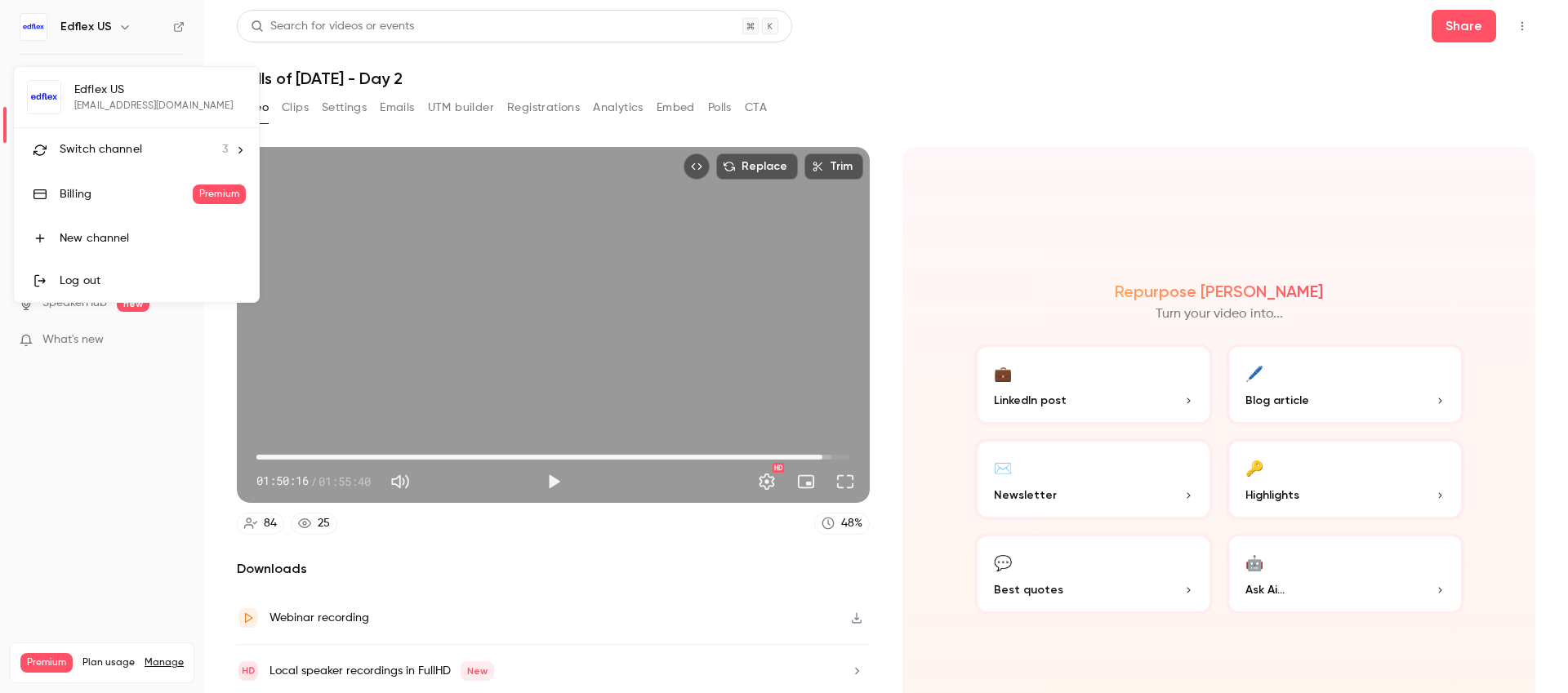
click at [140, 134] on li "Switch channel 3" at bounding box center [136, 150] width 245 height 43
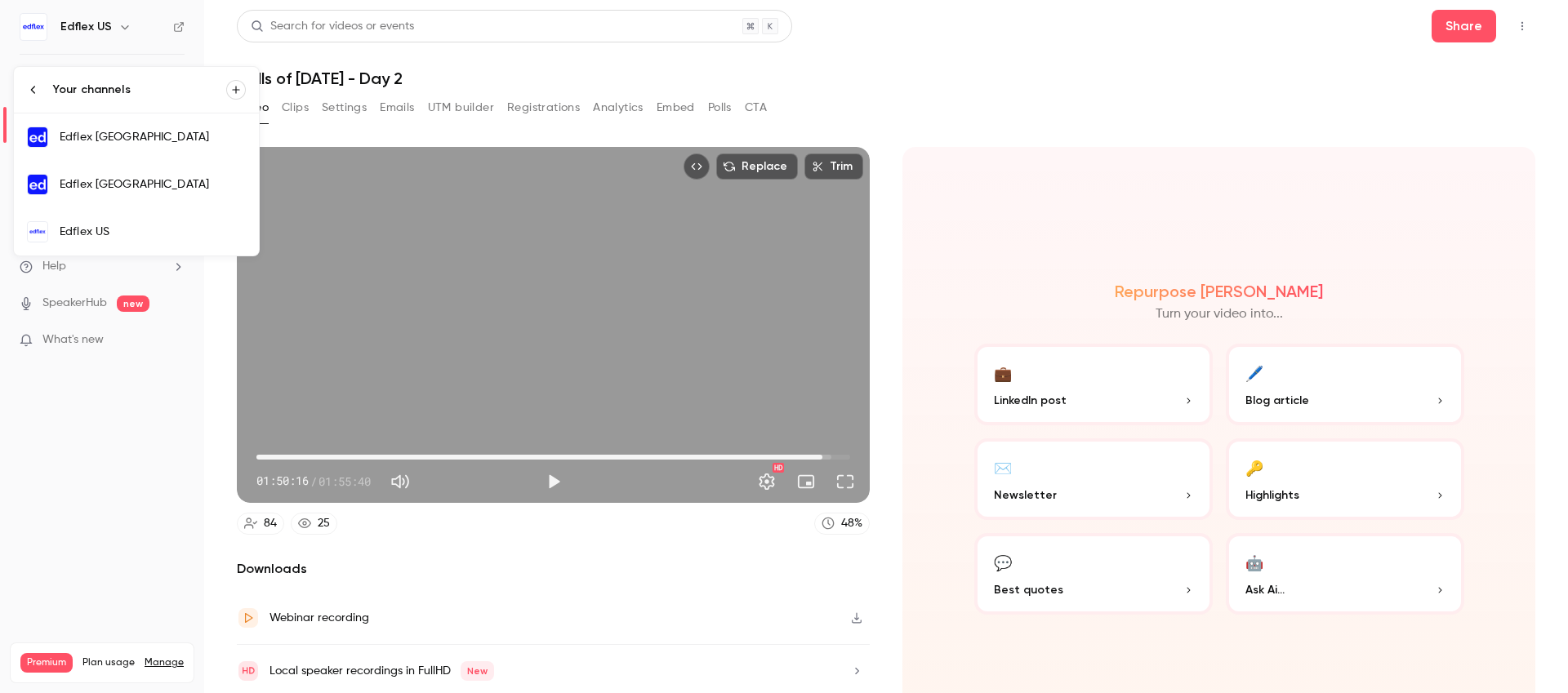
click at [174, 144] on div "Edflex [GEOGRAPHIC_DATA]" at bounding box center [152, 137] width 186 height 17
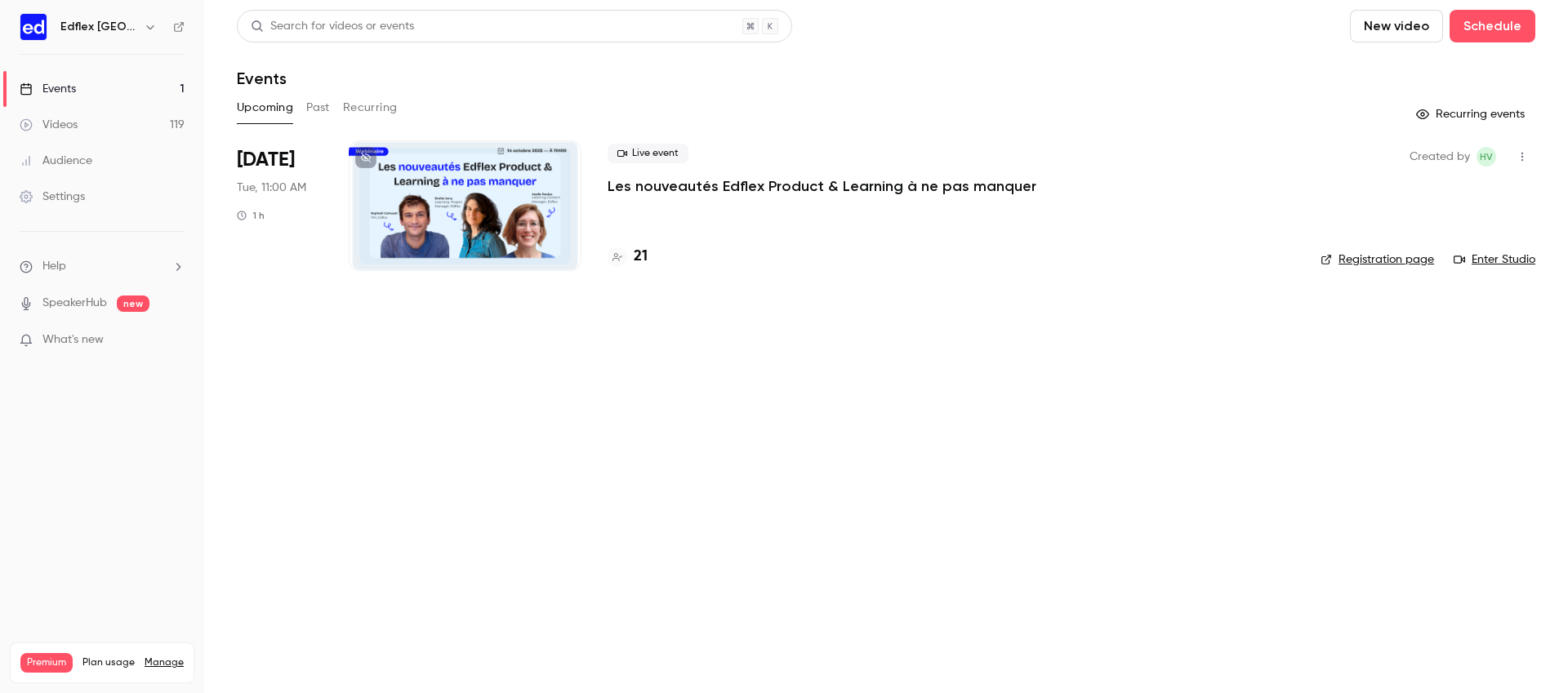
click at [325, 105] on button "Past" at bounding box center [318, 107] width 24 height 26
